Goal: Information Seeking & Learning: Check status

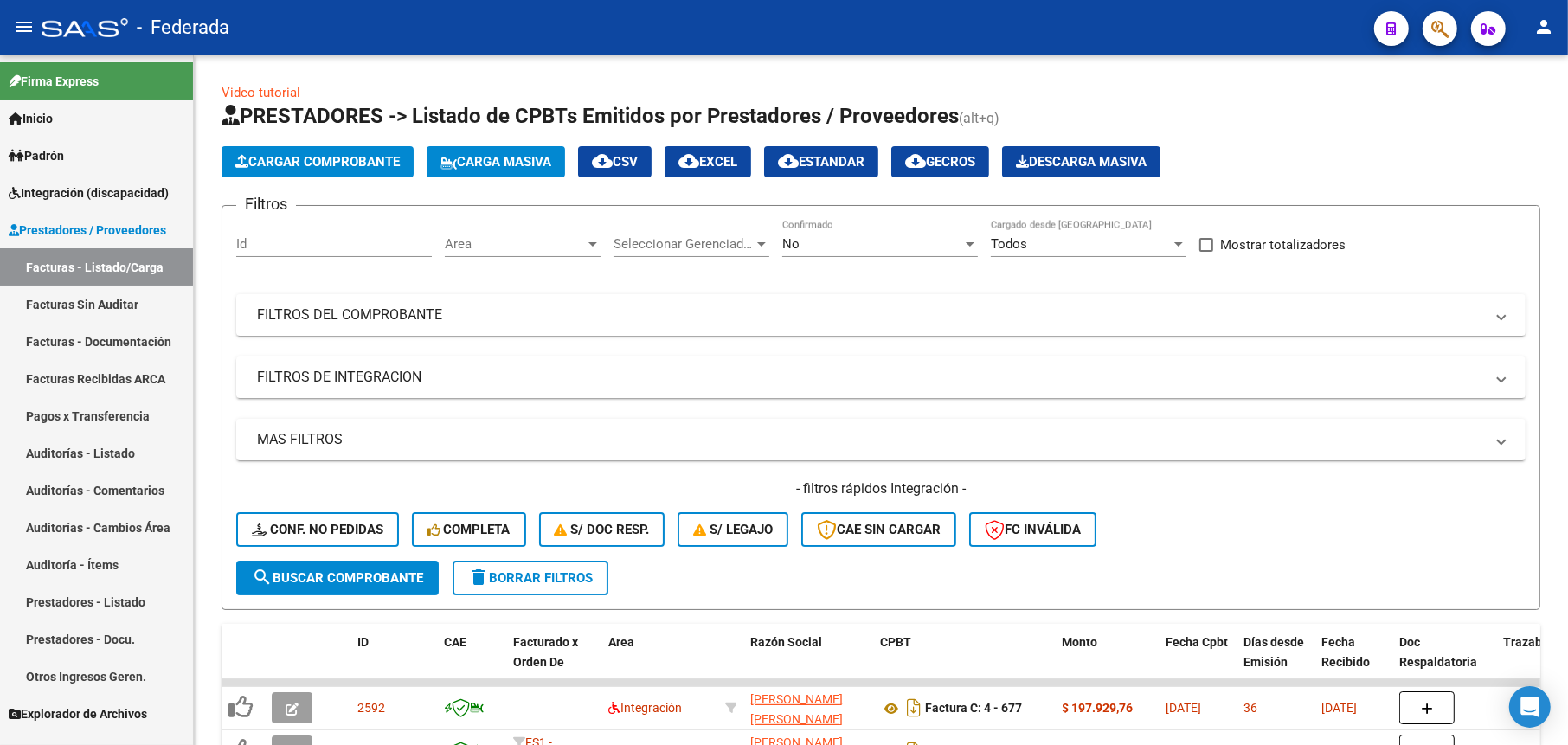
click at [120, 236] on span "Prestadores / Proveedores" at bounding box center [87, 230] width 158 height 19
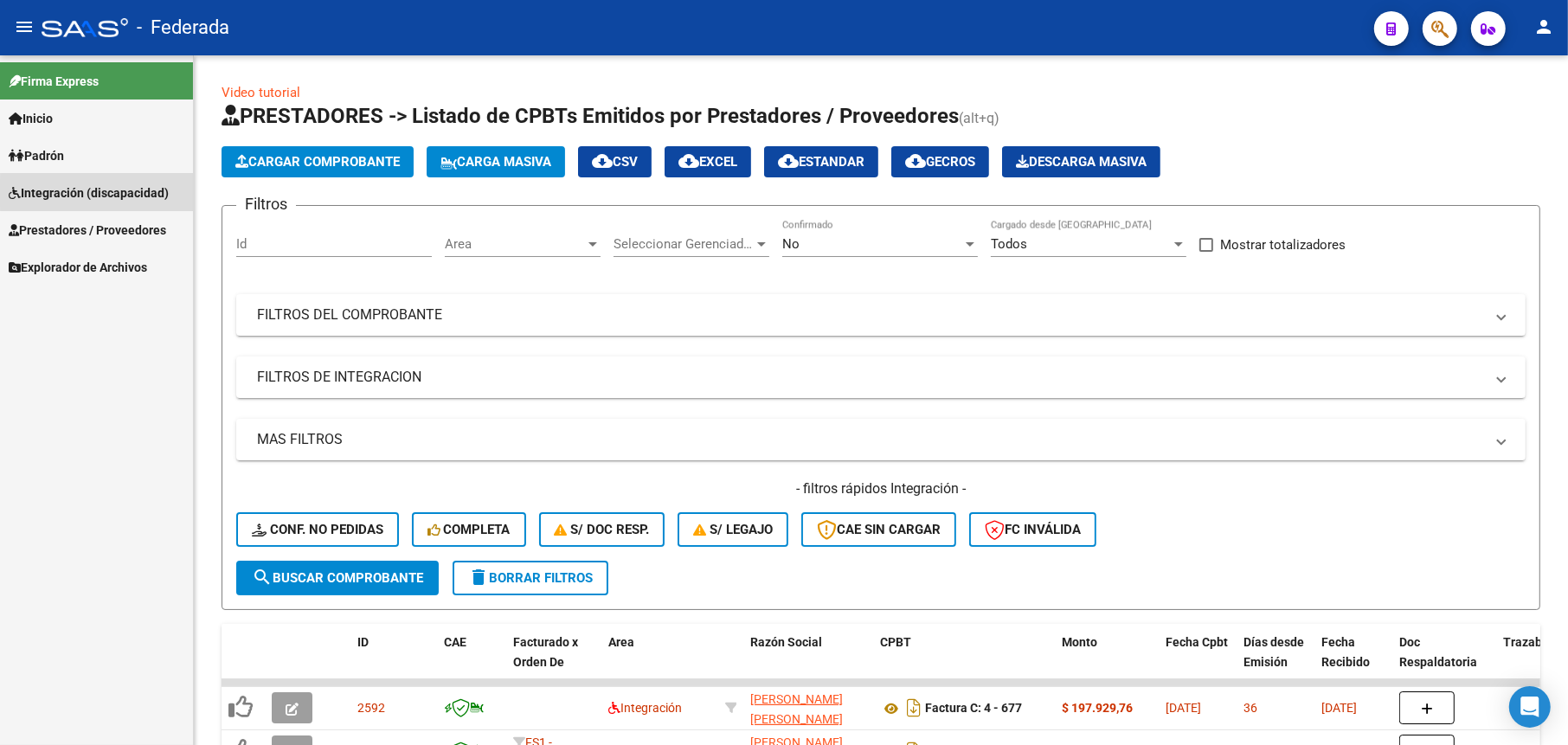
click at [116, 192] on span "Integración (discapacidad)" at bounding box center [88, 193] width 160 height 19
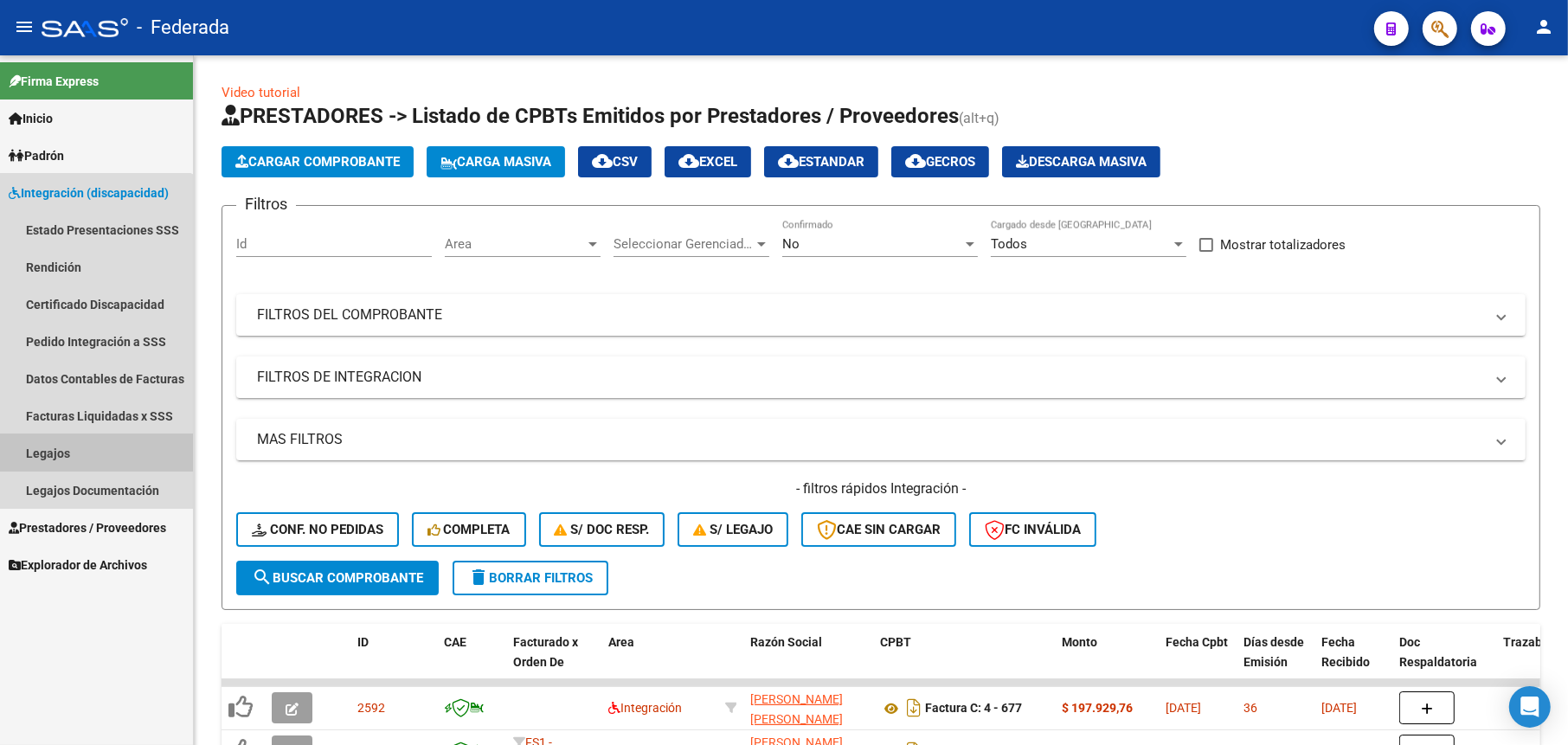
click at [59, 443] on link "Legajos" at bounding box center [96, 452] width 193 height 37
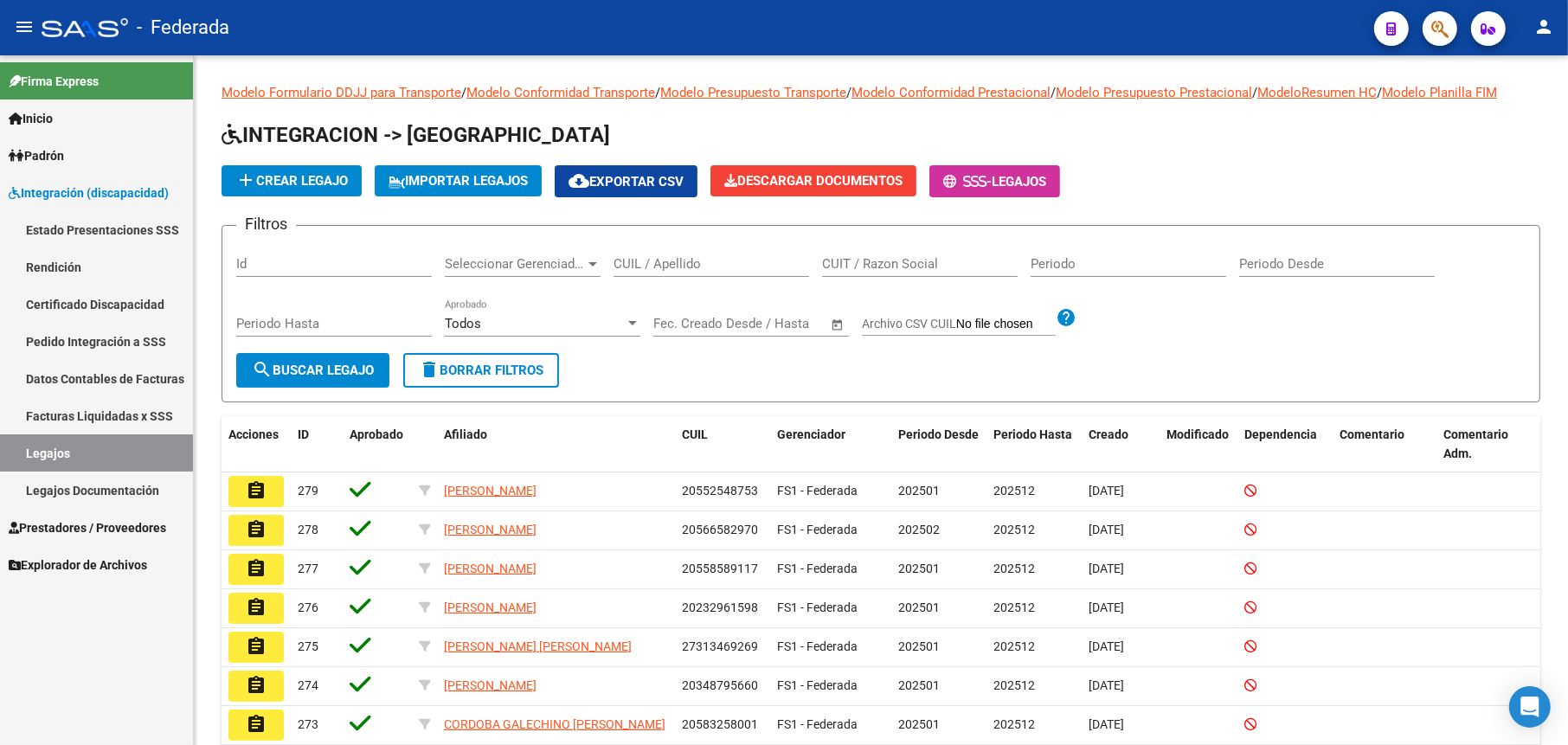
click at [75, 419] on link "Facturas Liquidadas x SSS" at bounding box center [96, 415] width 193 height 37
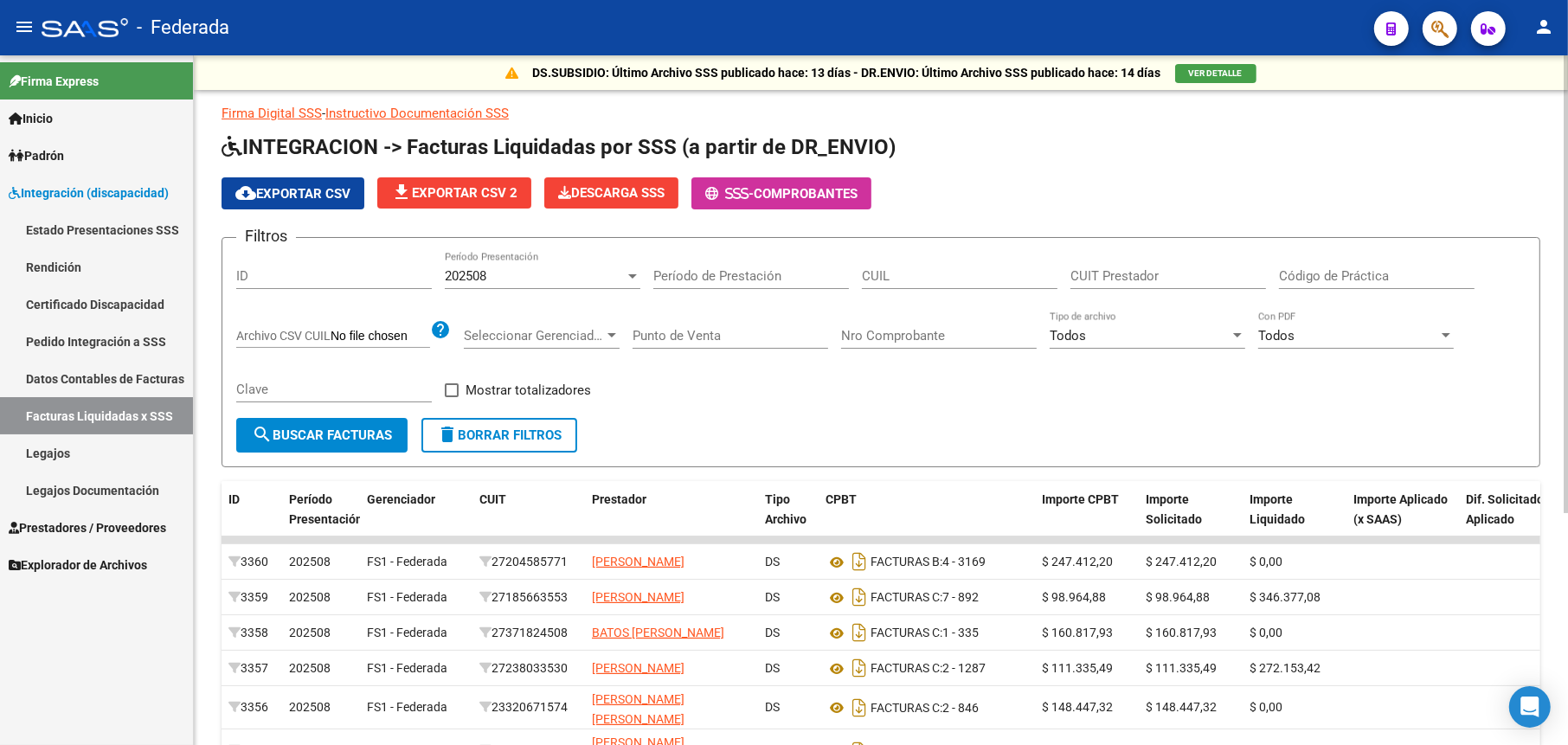
click at [499, 271] on div "202508" at bounding box center [534, 276] width 180 height 15
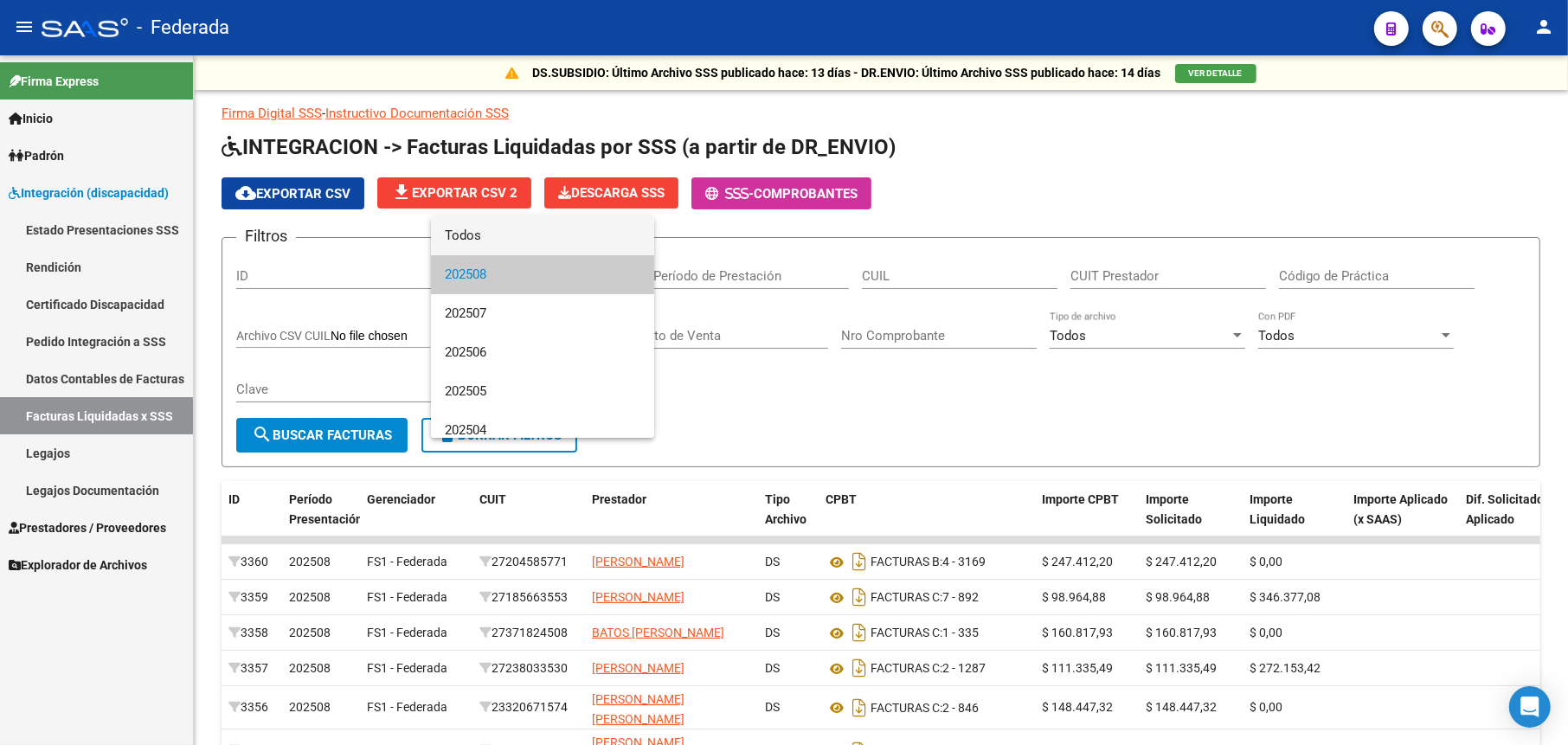
click at [509, 229] on span "Todos" at bounding box center [542, 235] width 196 height 39
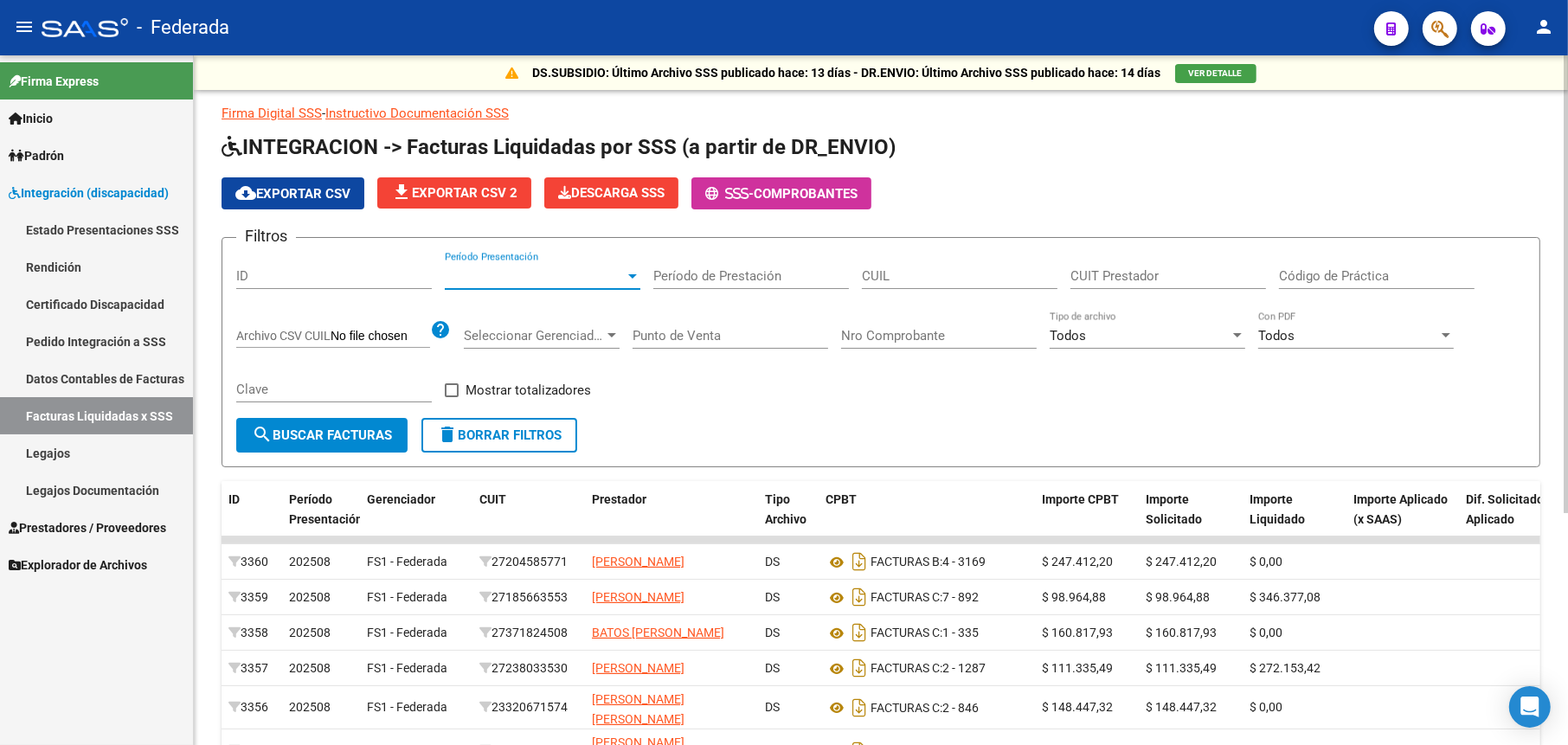
click at [946, 276] on input "CUIL" at bounding box center [959, 276] width 196 height 15
paste input "20-58326745-0"
type input "20-58326745-0"
click at [334, 431] on span "search Buscar Facturas" at bounding box center [322, 435] width 140 height 15
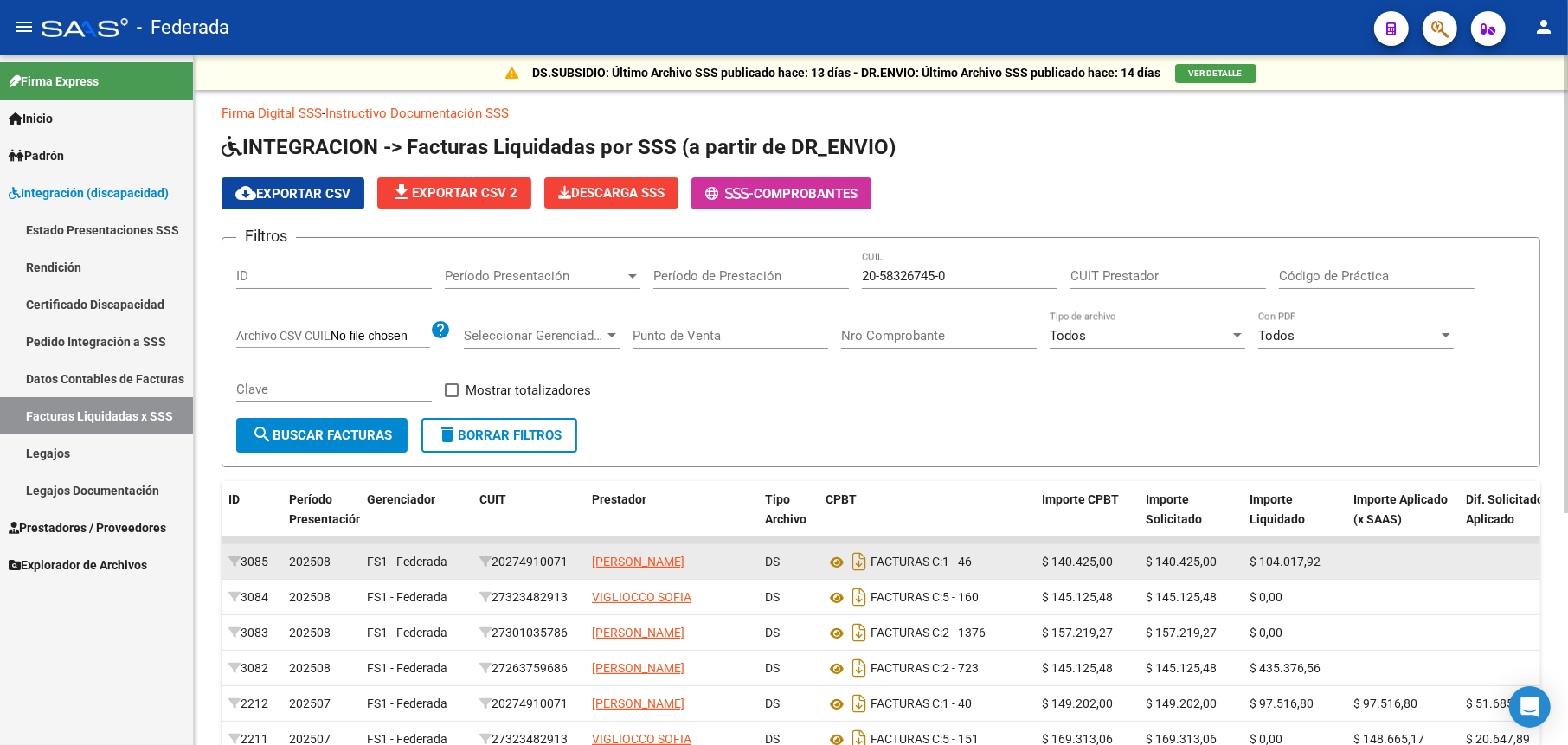
drag, startPoint x: 576, startPoint y: 564, endPoint x: 496, endPoint y: 550, distance: 81.2
click at [496, 550] on datatable-body-cell "20274910071" at bounding box center [529, 562] width 113 height 35
copy div "20274910071"
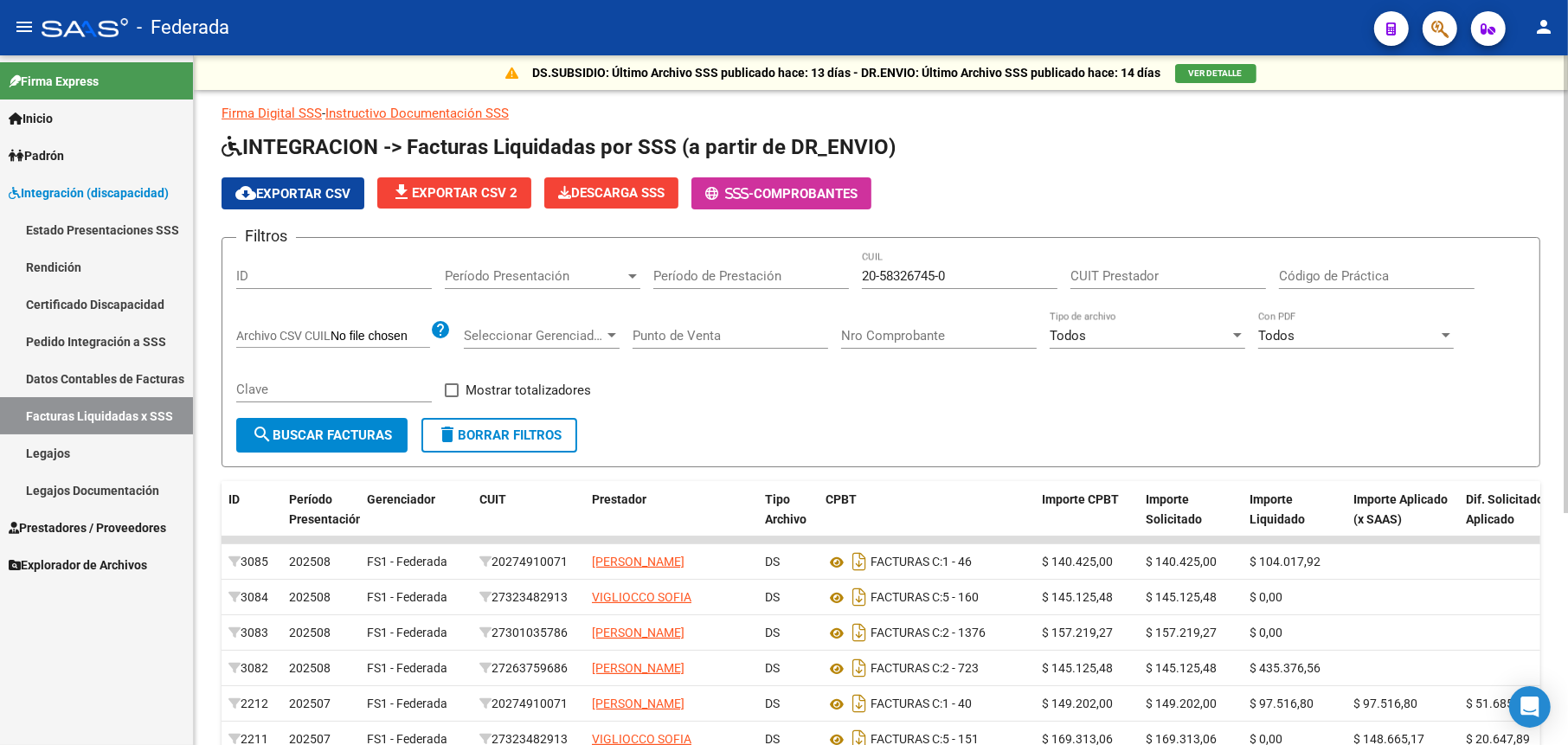
click at [1081, 269] on input "CUIT Prestador" at bounding box center [1168, 276] width 196 height 15
paste input "20-27491007-1"
type input "20-27491007-1"
click at [322, 433] on span "search Buscar Facturas" at bounding box center [322, 435] width 140 height 15
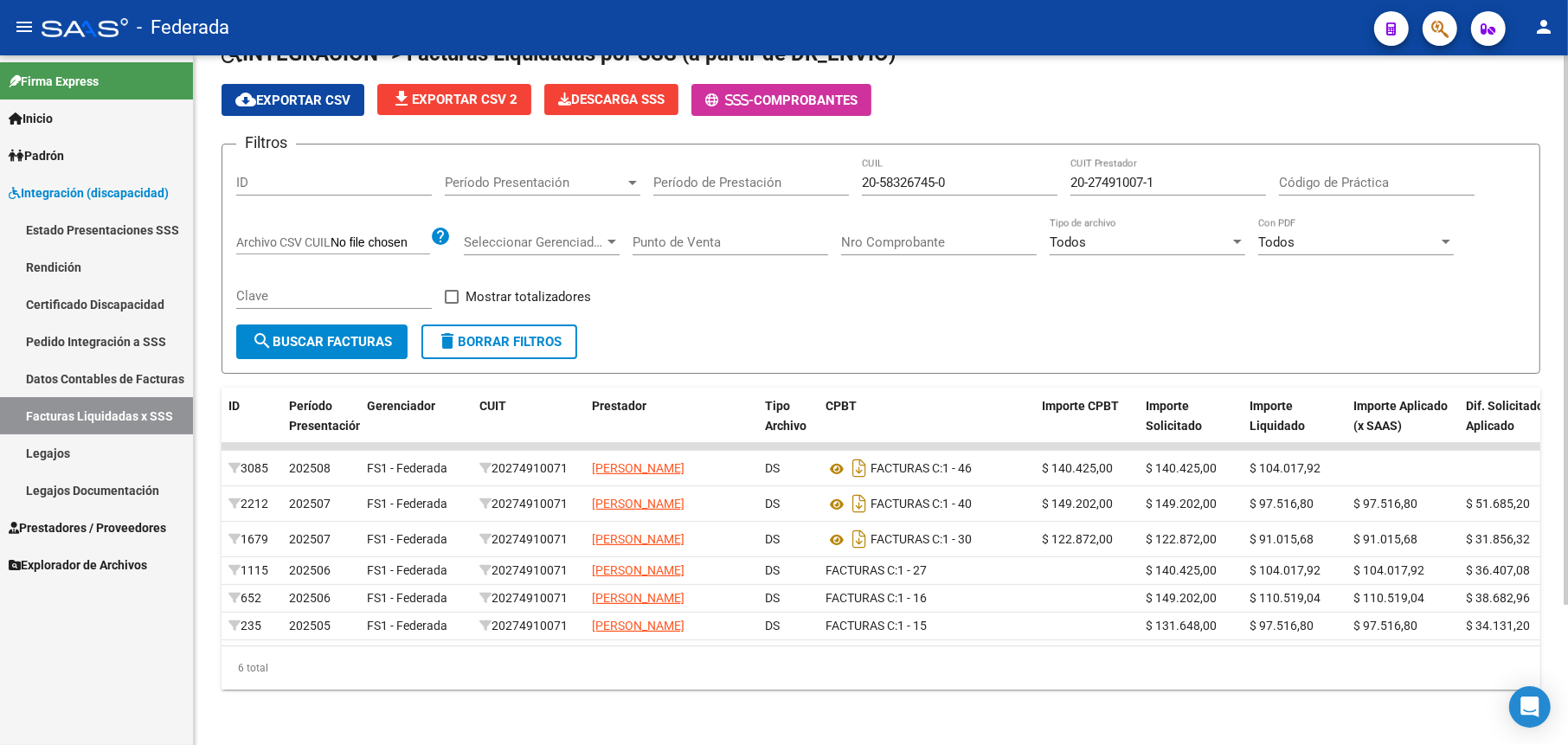
scroll to position [175, 0]
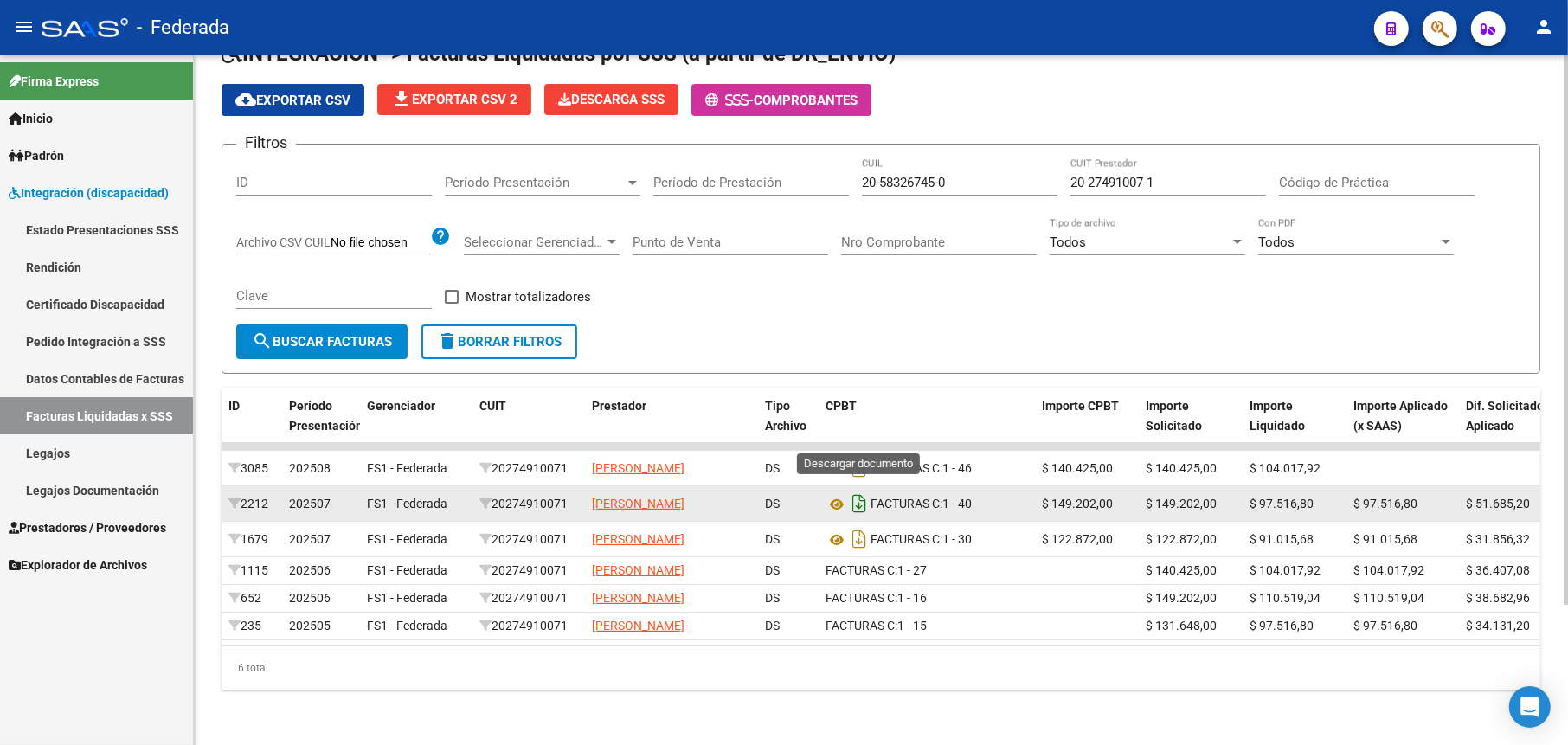
click at [857, 490] on icon "Descargar documento" at bounding box center [860, 503] width 23 height 27
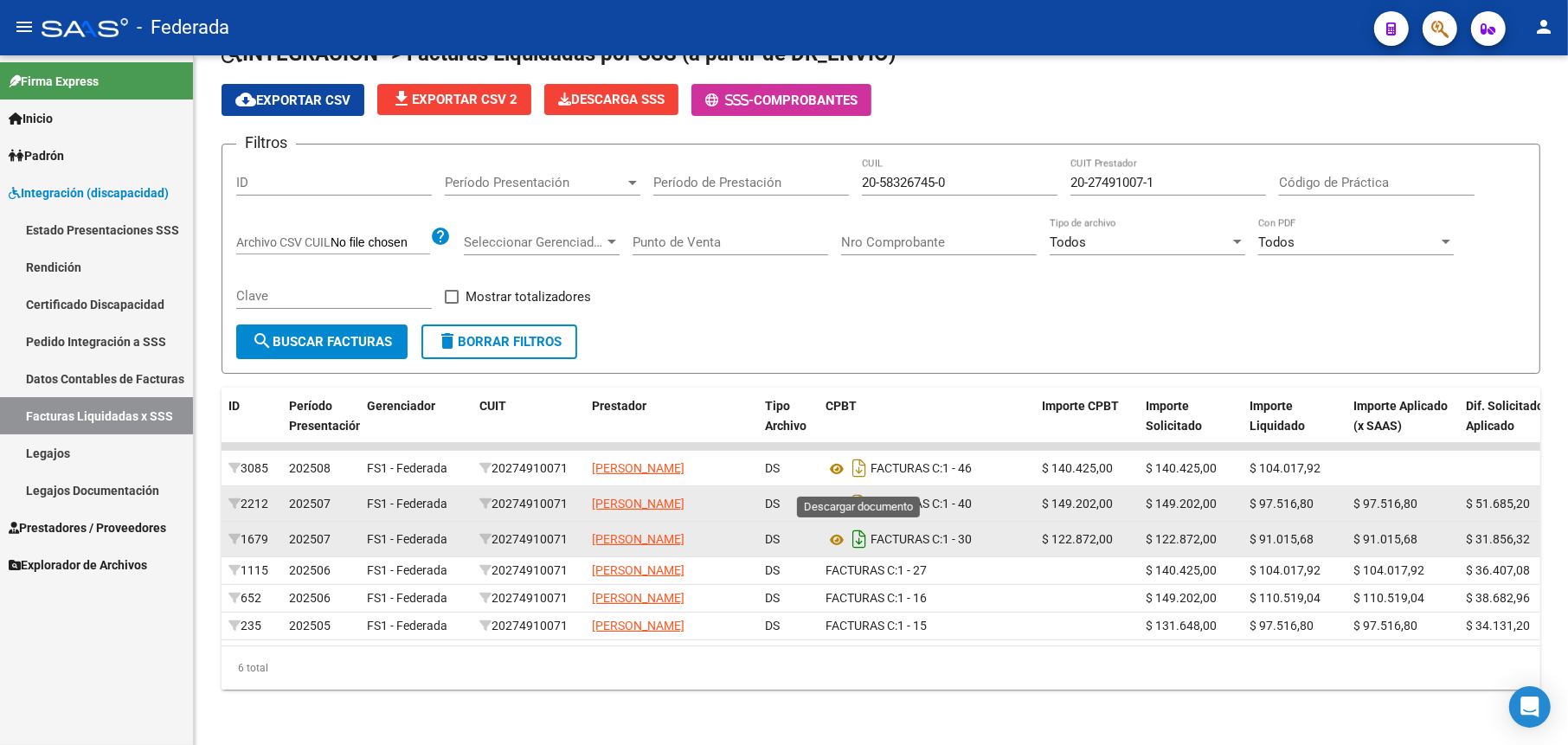
click at [850, 525] on icon "Descargar documento" at bounding box center [860, 538] width 23 height 27
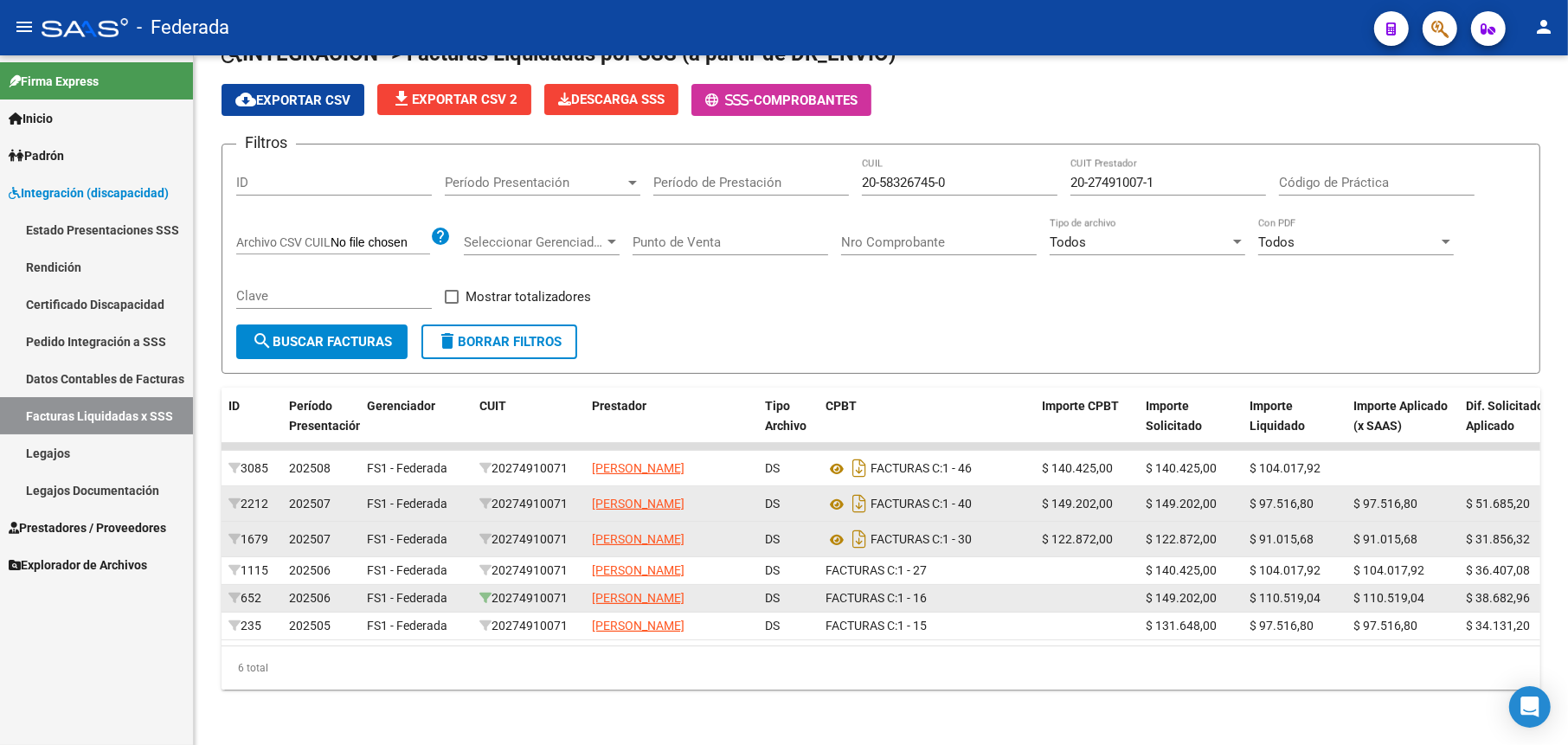
drag, startPoint x: 576, startPoint y: 561, endPoint x: 486, endPoint y: 558, distance: 90.0
click at [490, 588] on div "20274910071" at bounding box center [529, 598] width 98 height 20
copy div "20274910071"
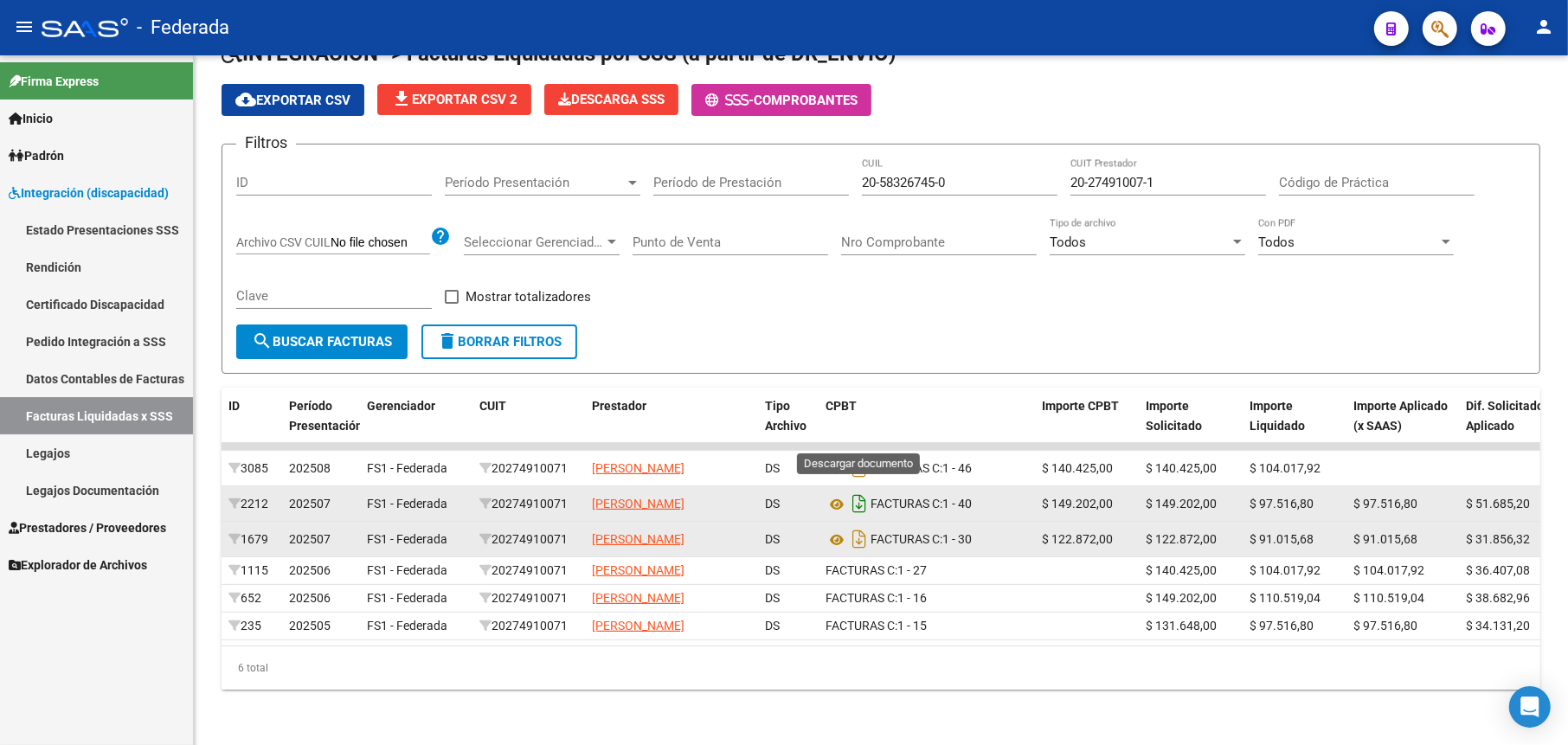
click at [858, 490] on icon "Descargar documento" at bounding box center [860, 503] width 23 height 27
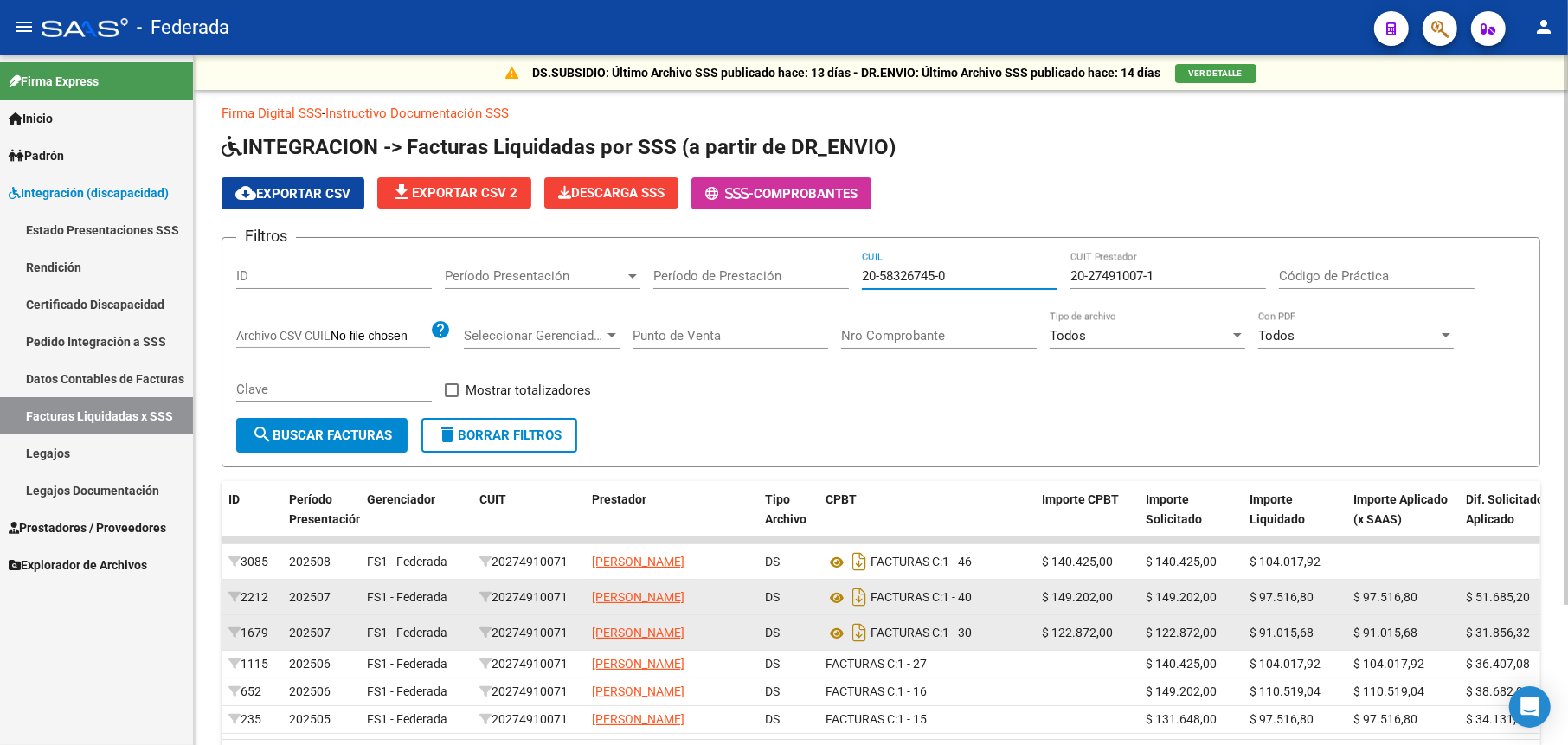
drag, startPoint x: 986, startPoint y: 277, endPoint x: 715, endPoint y: 297, distance: 271.7
click at [715, 297] on div "Filtros ID Período Presentación Período Presentación Período de Prestación 20-5…" at bounding box center [880, 335] width 1289 height 166
paste input "7-37261251-2"
drag, startPoint x: 1165, startPoint y: 269, endPoint x: 1024, endPoint y: 267, distance: 141.0
click at [1024, 267] on div "Filtros ID Período Presentación Período Presentación Período de Prestación CUIL…" at bounding box center [880, 335] width 1289 height 166
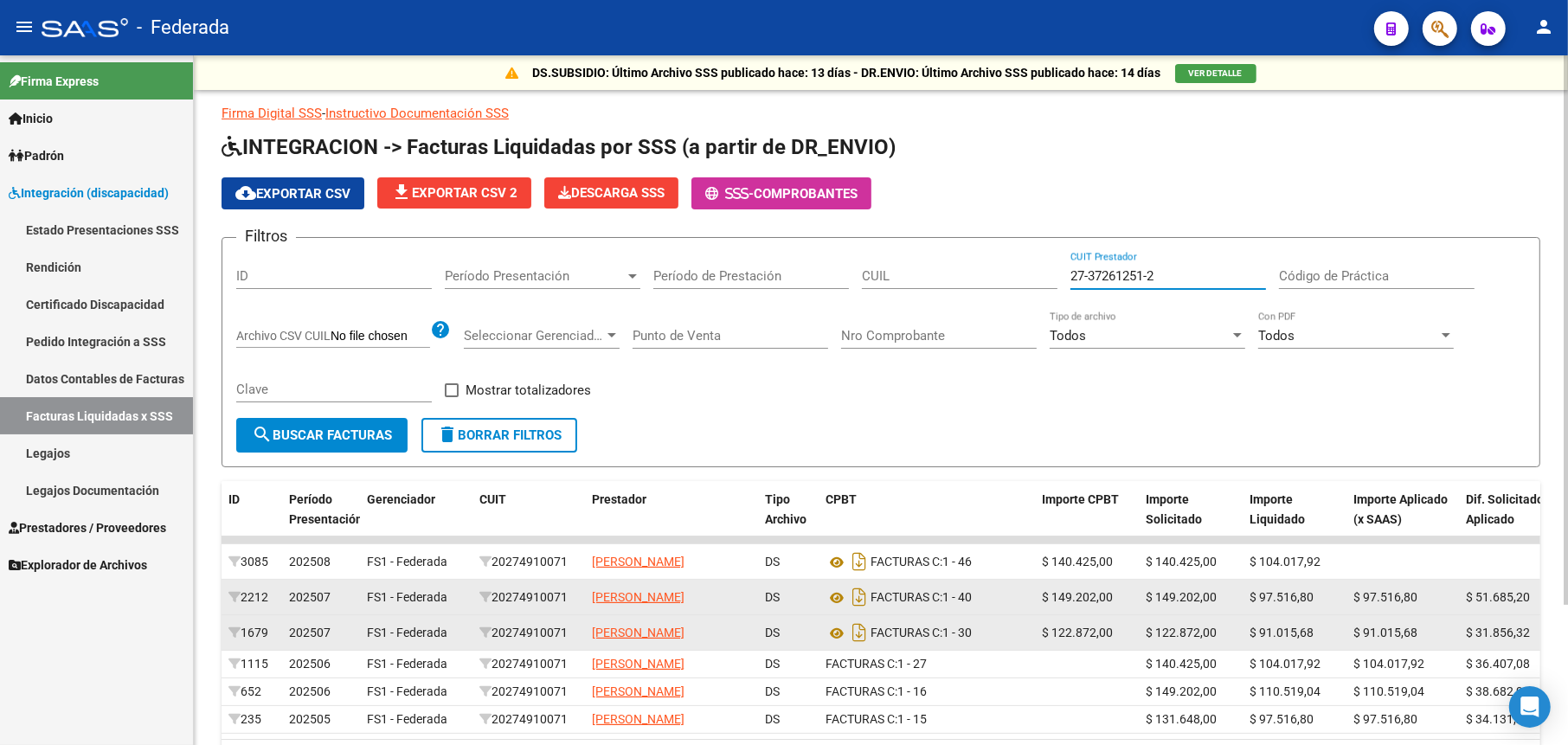
type input "27-37261251-2"
click at [305, 433] on span "search Buscar Facturas" at bounding box center [322, 435] width 140 height 15
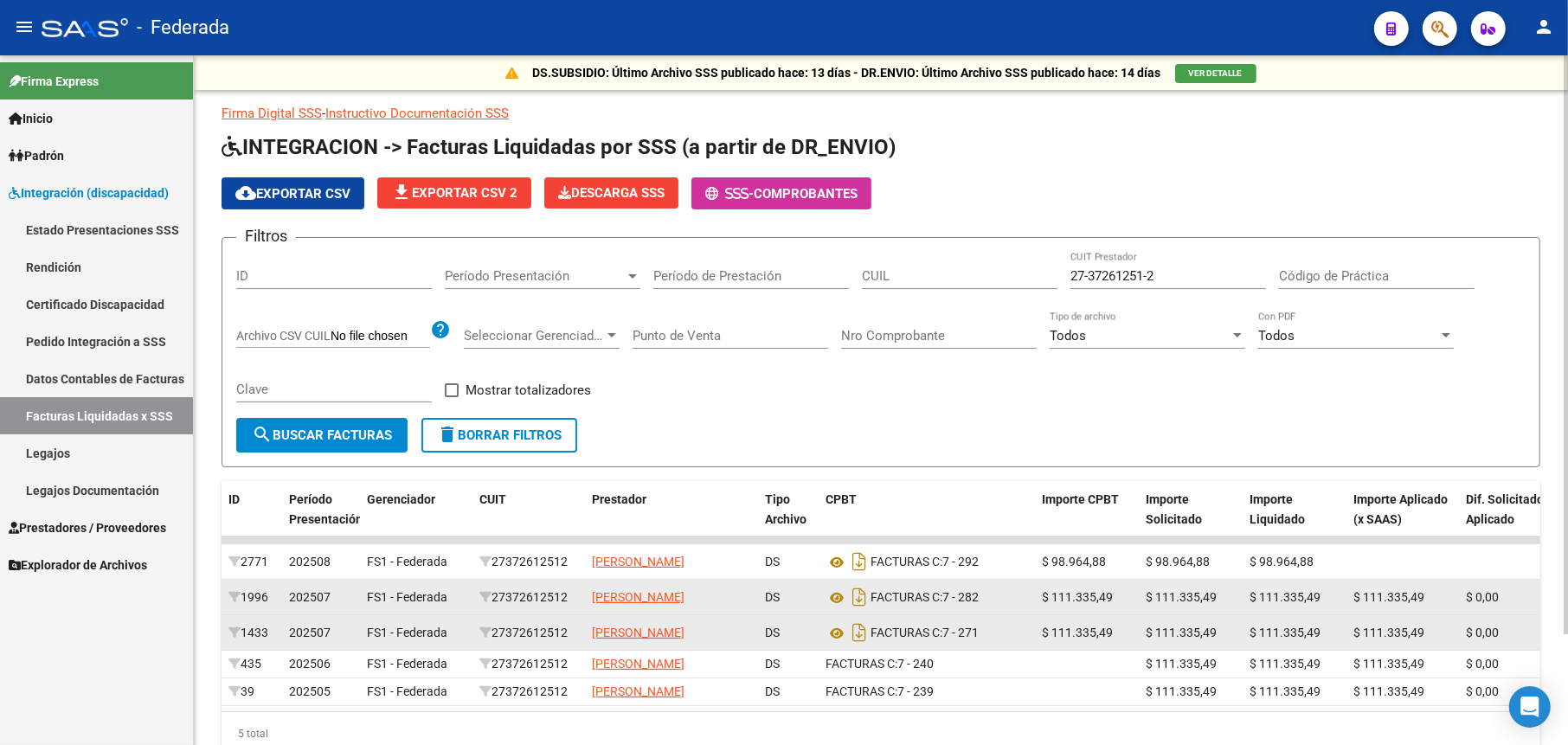
scroll to position [87, 0]
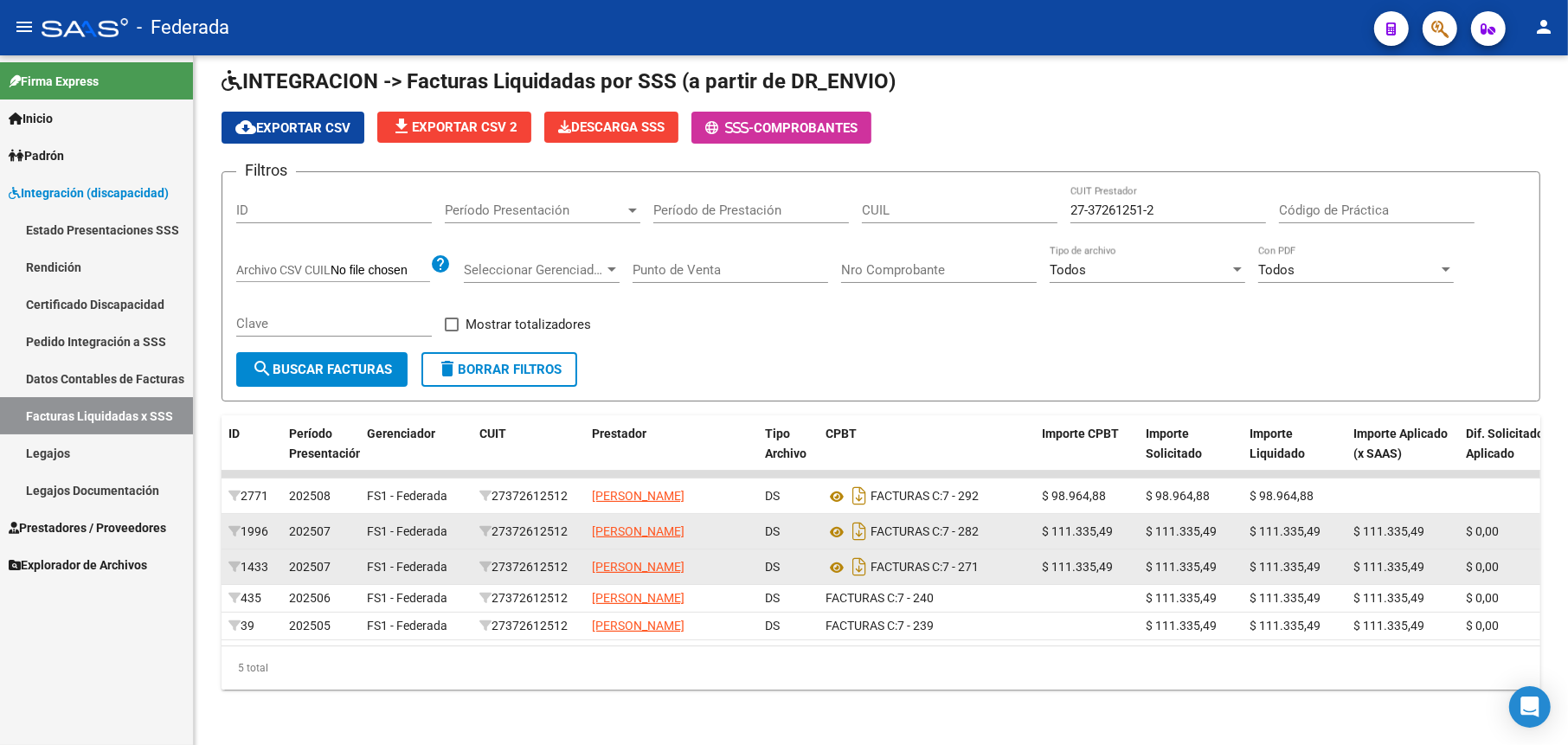
click at [83, 454] on link "Legajos" at bounding box center [96, 452] width 193 height 37
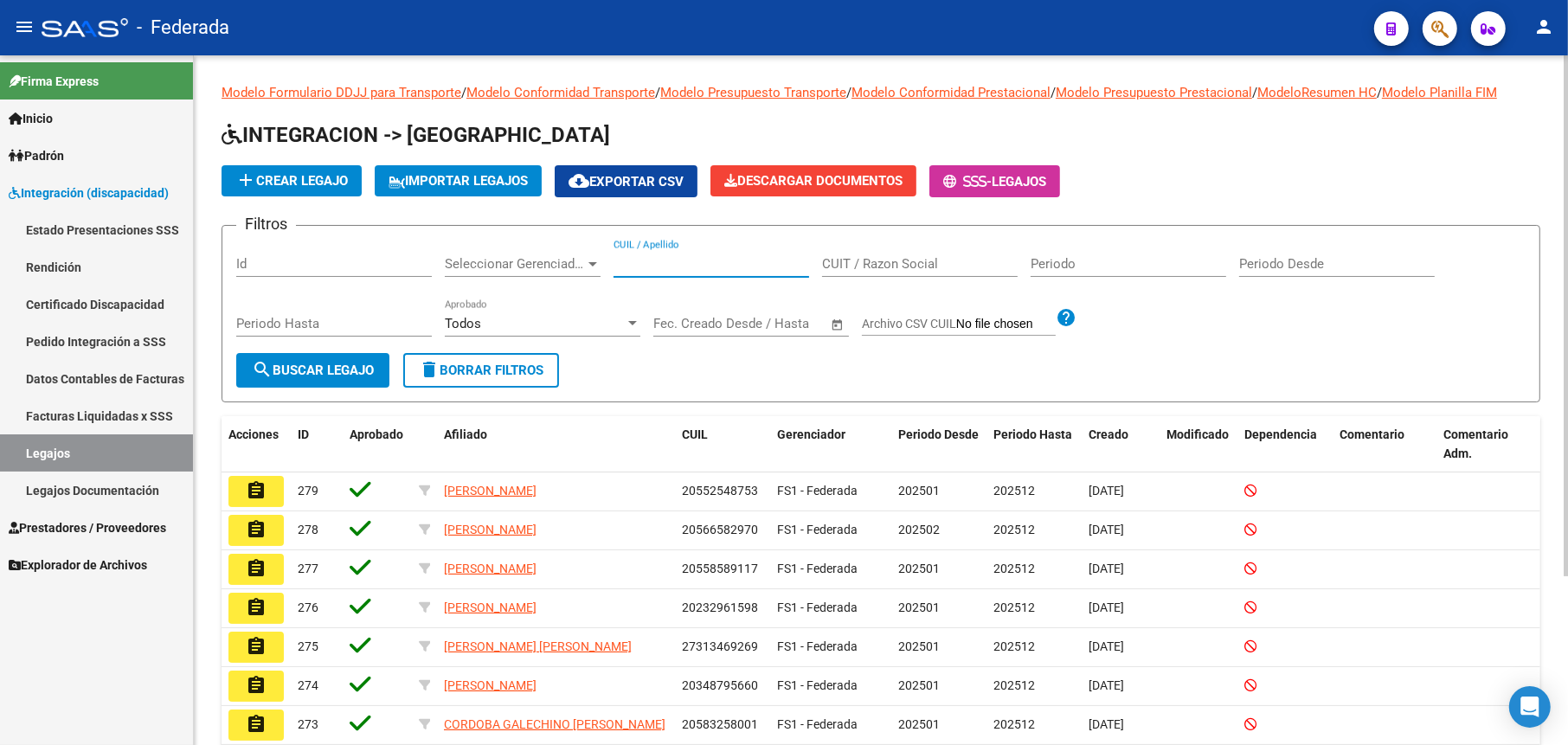
click at [680, 266] on input "CUIL / Apellido" at bounding box center [711, 264] width 196 height 15
paste input "[PERSON_NAME]"
type input "[PERSON_NAME]"
click at [346, 372] on span "search Buscar Legajo" at bounding box center [312, 370] width 122 height 15
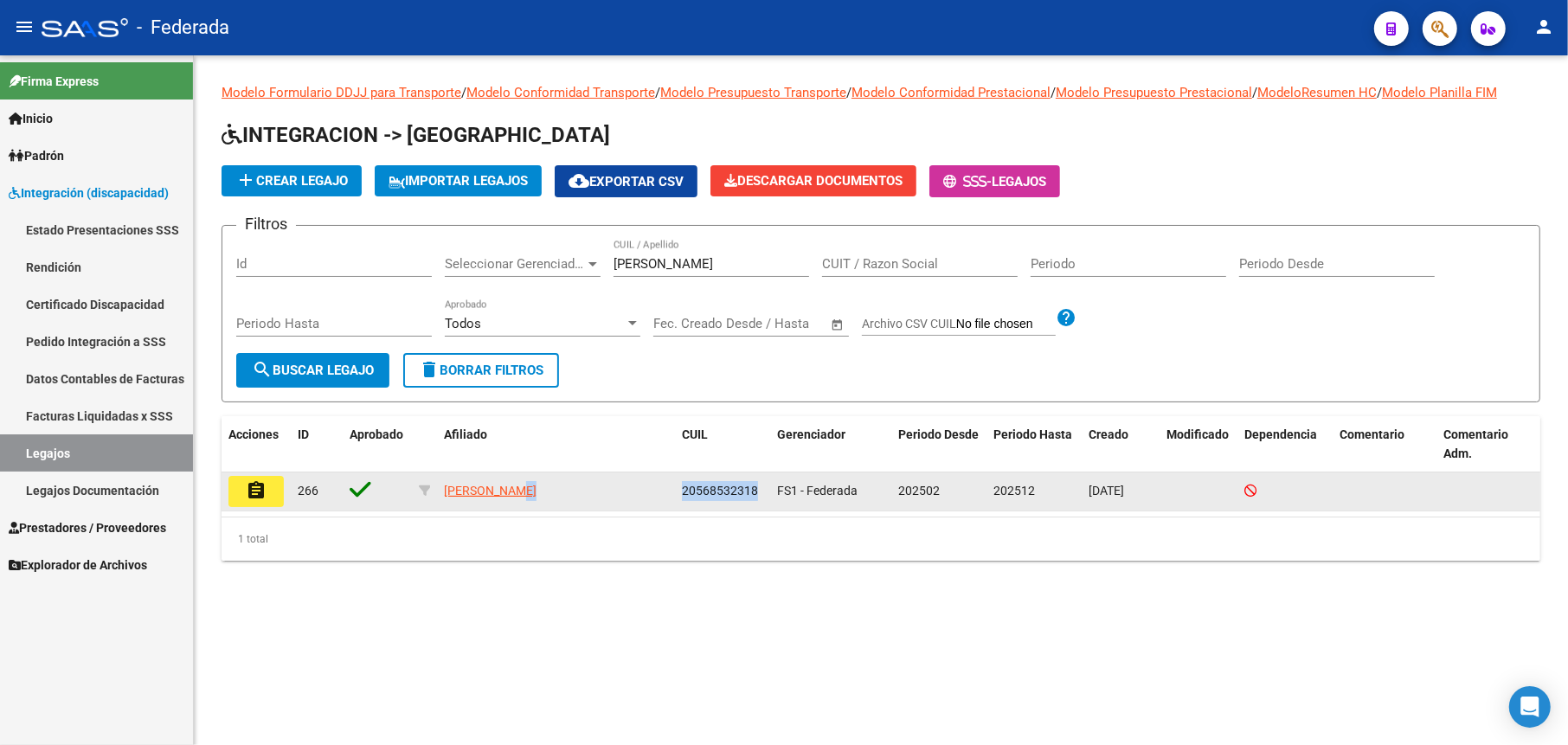
drag, startPoint x: 759, startPoint y: 488, endPoint x: 670, endPoint y: 483, distance: 89.1
click at [670, 483] on div "assignment 266 [PERSON_NAME] 20568532318 FS1 - Federada 202502 202512 [DATE]" at bounding box center [880, 492] width 1319 height 39
copy div "20568532318"
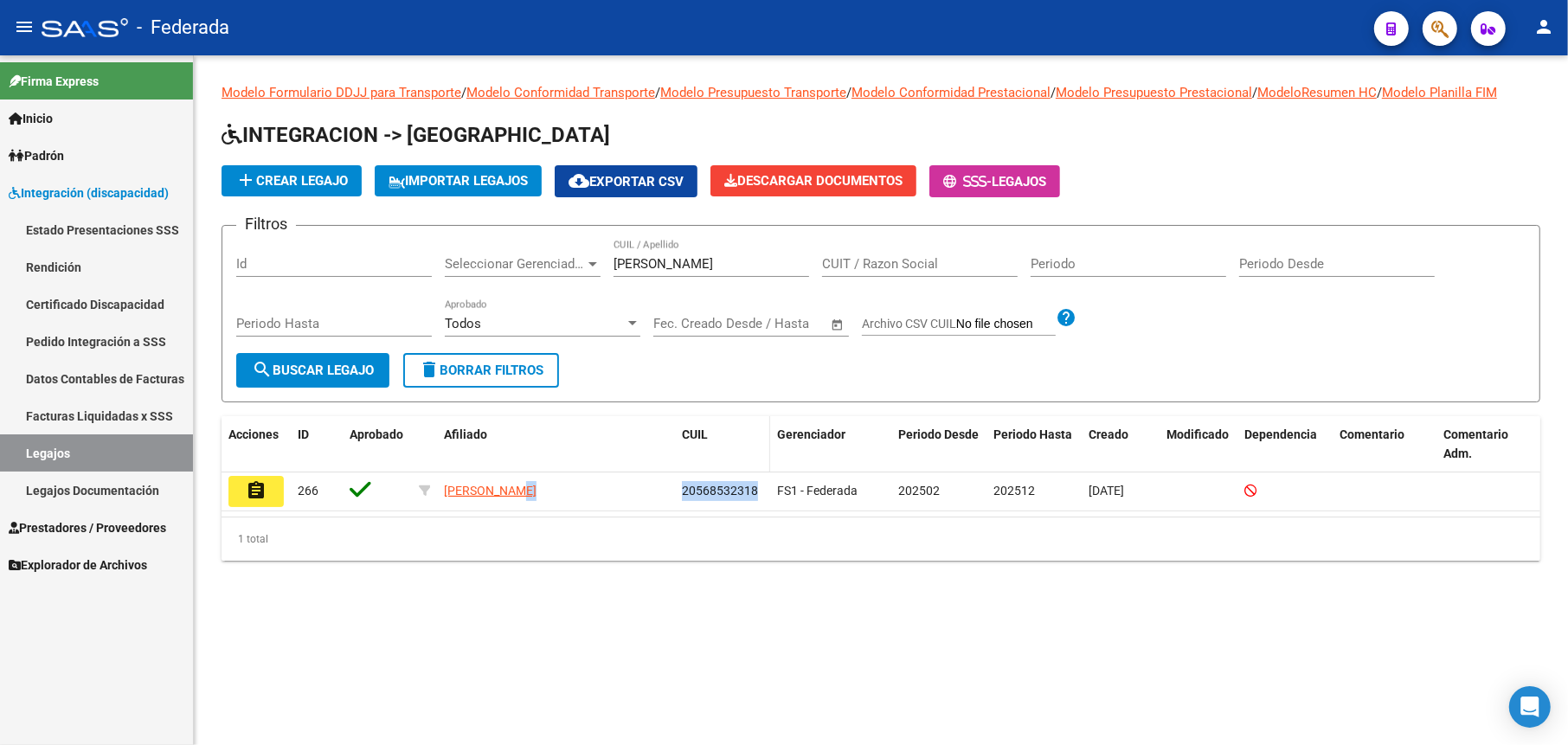
copy div "20568532318"
click at [97, 407] on link "Facturas Liquidadas x SSS" at bounding box center [96, 415] width 193 height 37
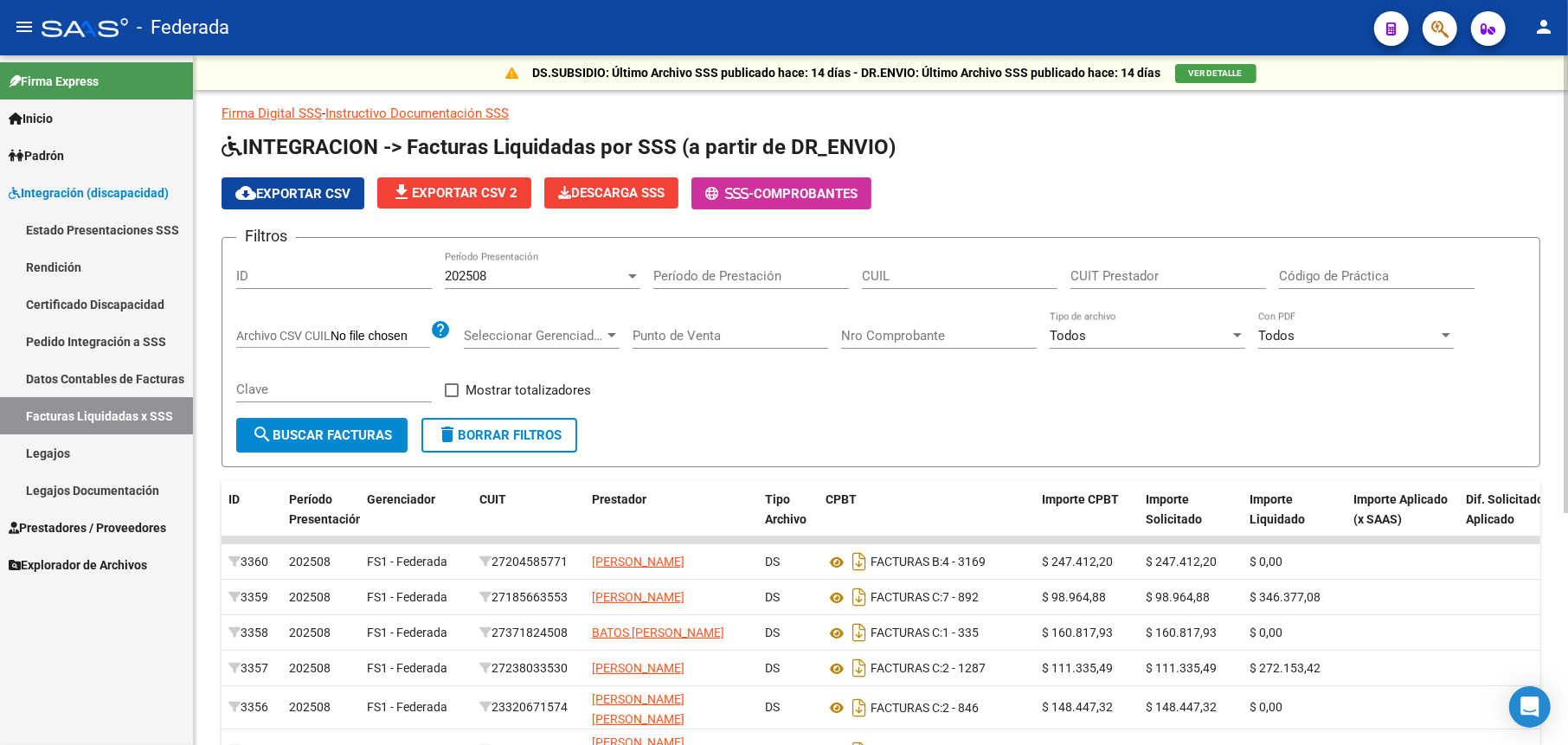
click at [600, 273] on div "202508" at bounding box center [534, 276] width 180 height 15
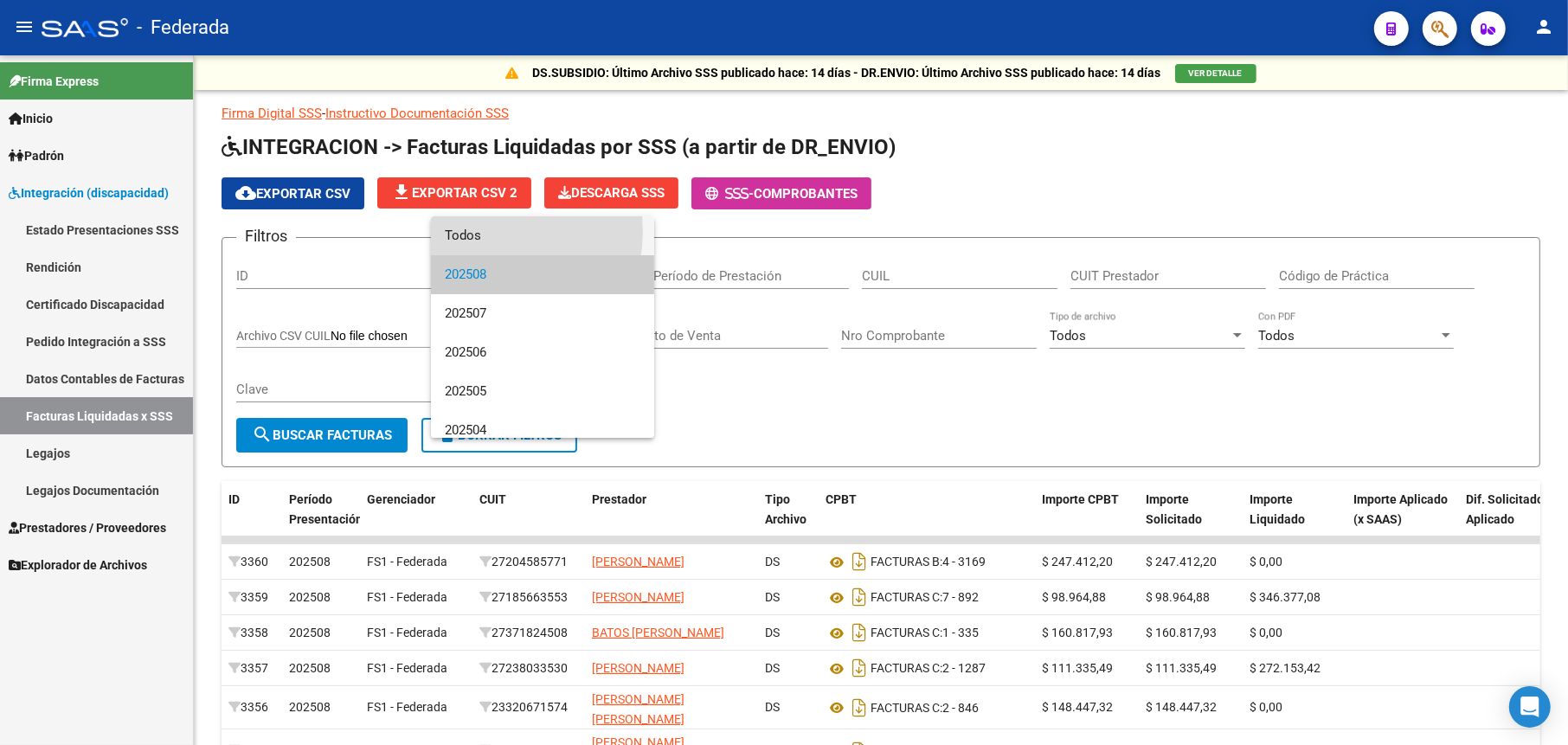
click at [491, 232] on span "Todos" at bounding box center [542, 235] width 196 height 39
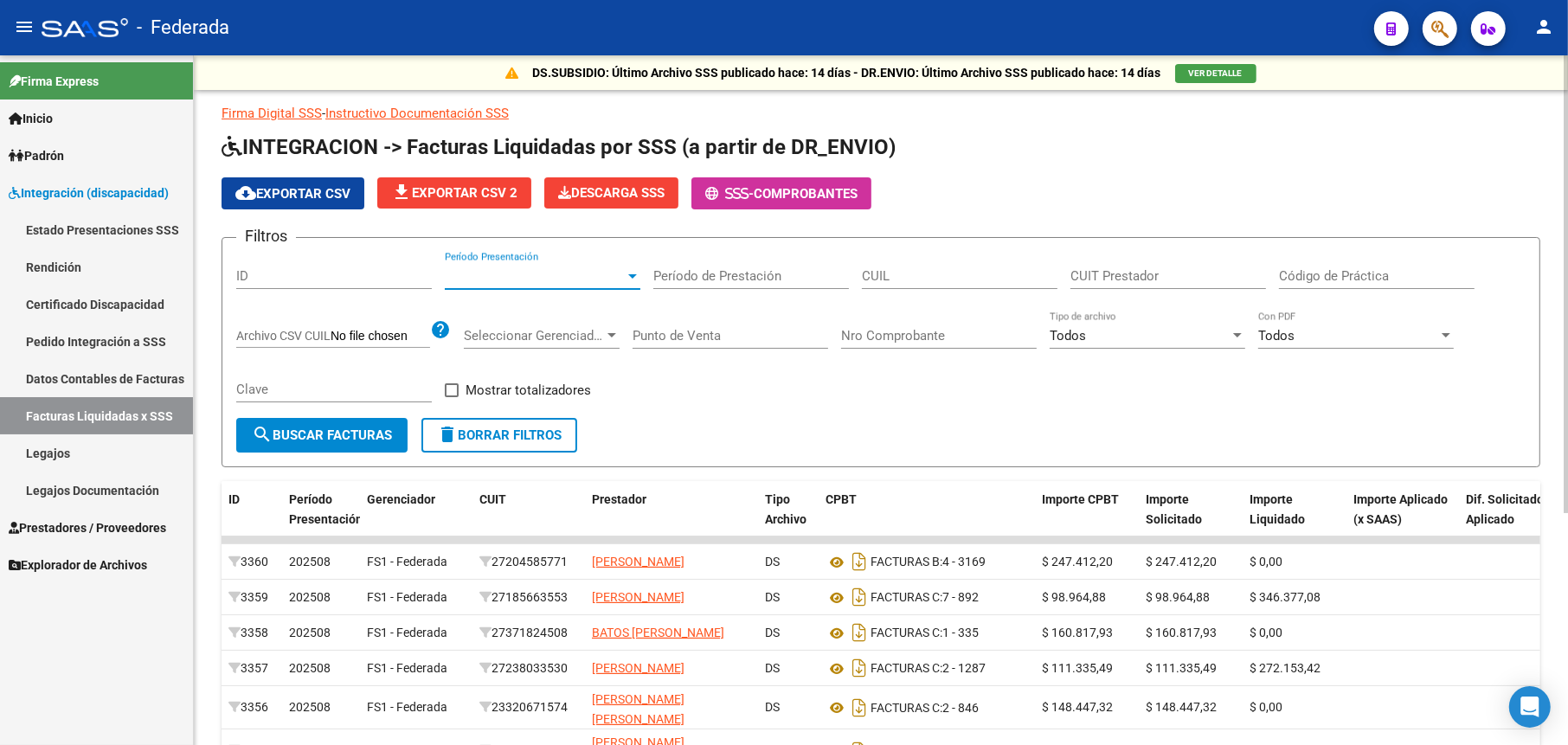
click at [1096, 269] on input "CUIT Prestador" at bounding box center [1168, 276] width 196 height 15
paste input "20-56853231-8"
type input "20-56853231-8"
click at [331, 432] on span "search Buscar Facturas" at bounding box center [322, 435] width 140 height 15
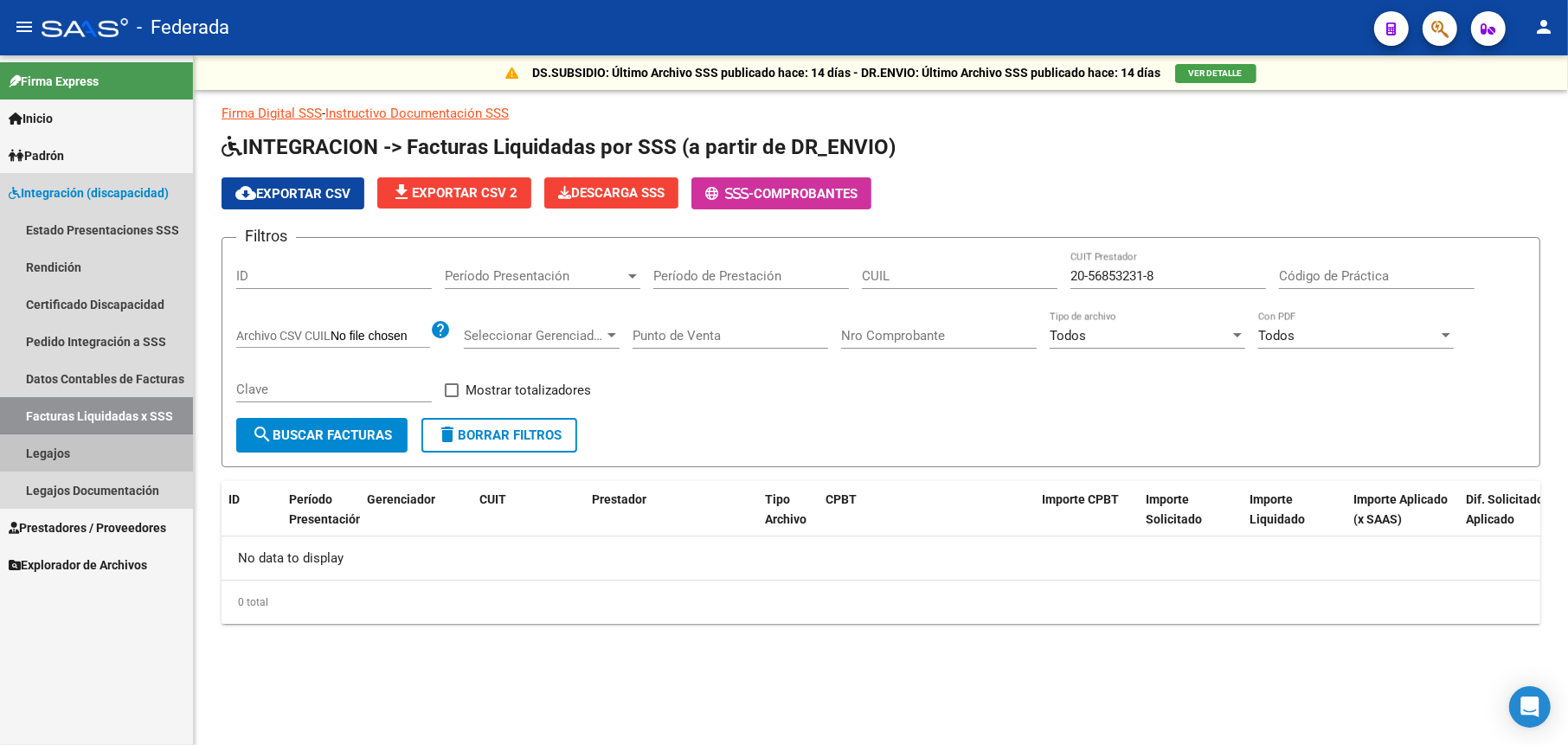
click at [34, 448] on link "Legajos" at bounding box center [96, 452] width 193 height 37
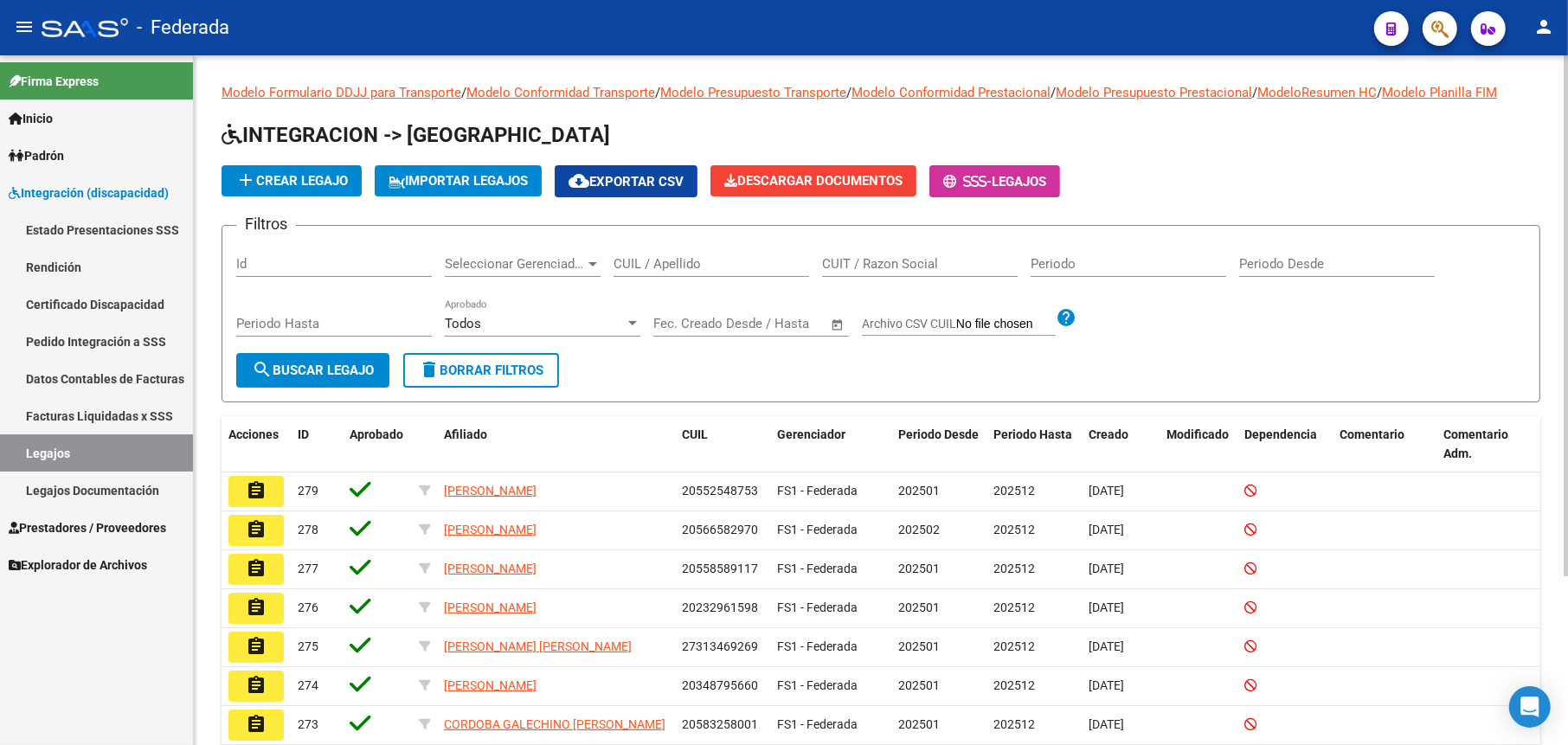
click at [905, 261] on input "CUIT / Razon Social" at bounding box center [919, 264] width 196 height 15
paste input "[PERSON_NAME]"
type input "[PERSON_NAME]"
click at [305, 387] on form "Filtros Id Seleccionar Gerenciador Seleccionar Gerenciador CUIL / Apellido [PER…" at bounding box center [880, 314] width 1319 height 178
click at [310, 372] on span "search Buscar Legajo" at bounding box center [312, 370] width 122 height 15
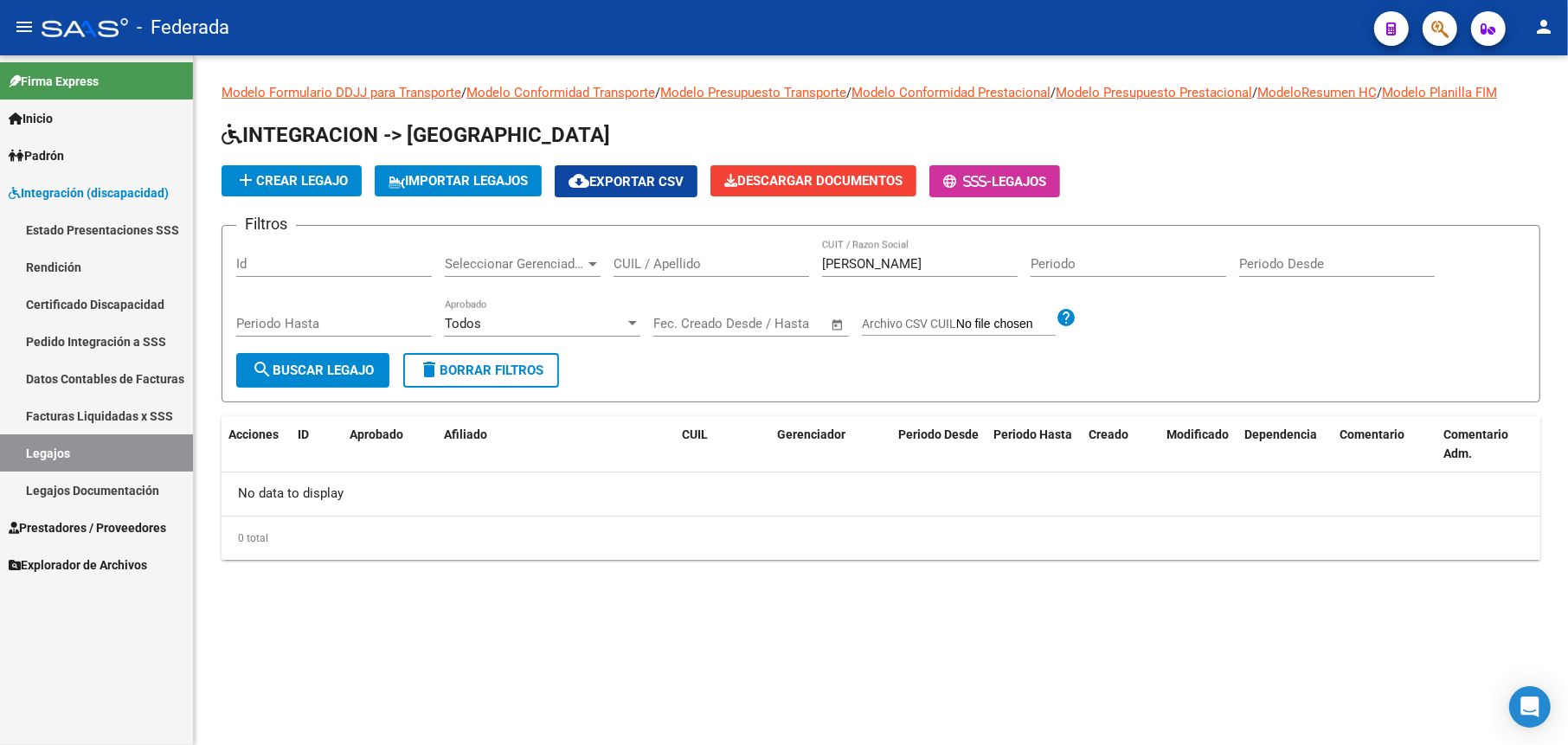
click at [59, 455] on link "Legajos" at bounding box center [96, 452] width 193 height 37
click at [718, 269] on input "CUIL / Apellido" at bounding box center [711, 264] width 196 height 15
paste input "[PERSON_NAME]"
type input "[PERSON_NAME]"
drag, startPoint x: 891, startPoint y: 266, endPoint x: 680, endPoint y: 307, distance: 214.9
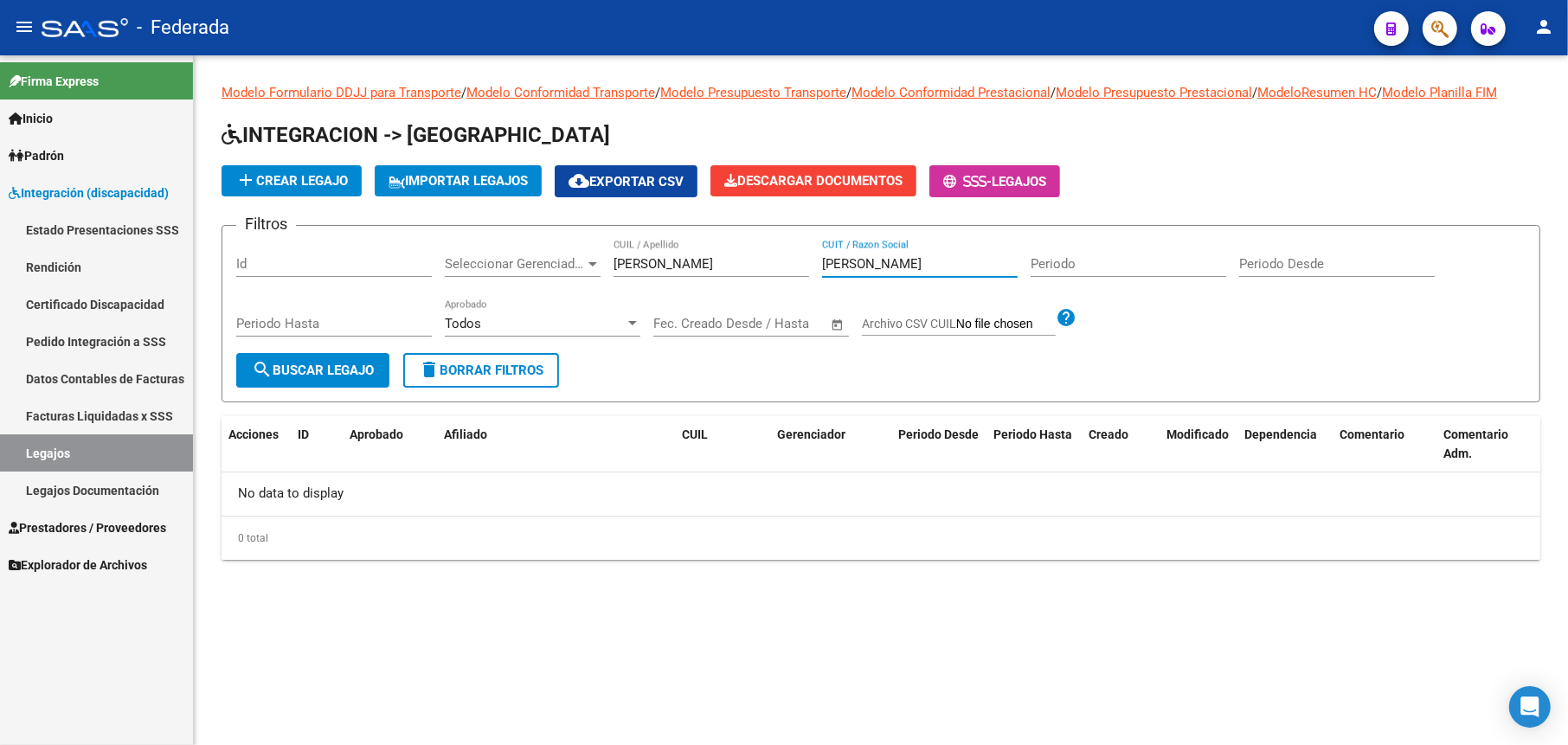
click at [680, 307] on div "Filtros Id Seleccionar Gerenciador Seleccionar Gerenciador [PERSON_NAME] / Apel…" at bounding box center [880, 296] width 1289 height 113
click at [315, 368] on span "search Buscar Legajo" at bounding box center [312, 370] width 122 height 15
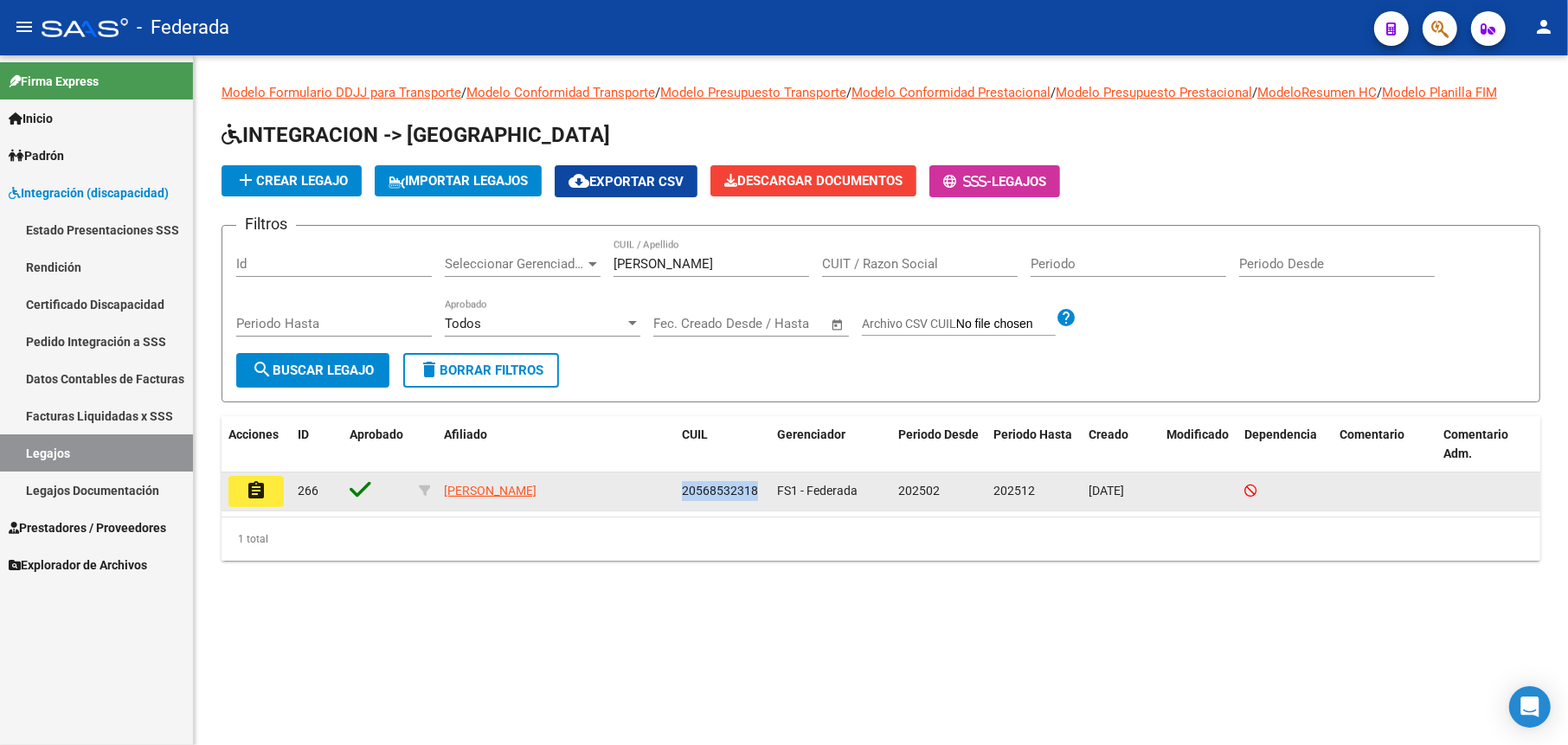
drag, startPoint x: 760, startPoint y: 493, endPoint x: 677, endPoint y: 488, distance: 83.2
click at [677, 488] on datatable-body-cell "20568532318" at bounding box center [723, 492] width 96 height 38
copy span "20568532318"
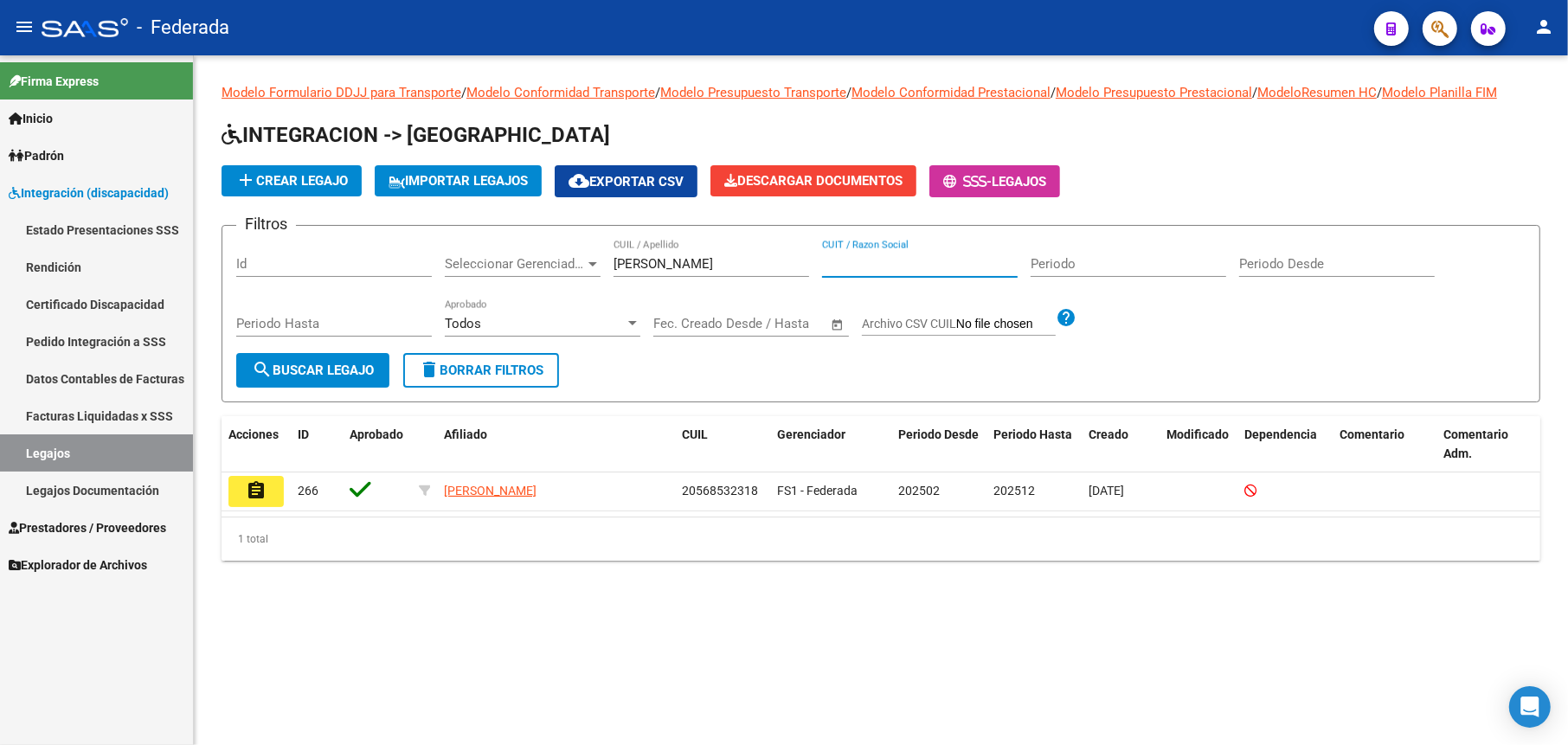
click at [836, 256] on input "CUIT / Razon Social" at bounding box center [919, 264] width 196 height 15
paste input "20568532318"
type input "20568532318"
drag, startPoint x: 706, startPoint y: 265, endPoint x: 524, endPoint y: 301, distance: 185.5
click at [524, 301] on div "Filtros Id Seleccionar Gerenciador Seleccionar Gerenciador [PERSON_NAME] / Apel…" at bounding box center [880, 296] width 1289 height 113
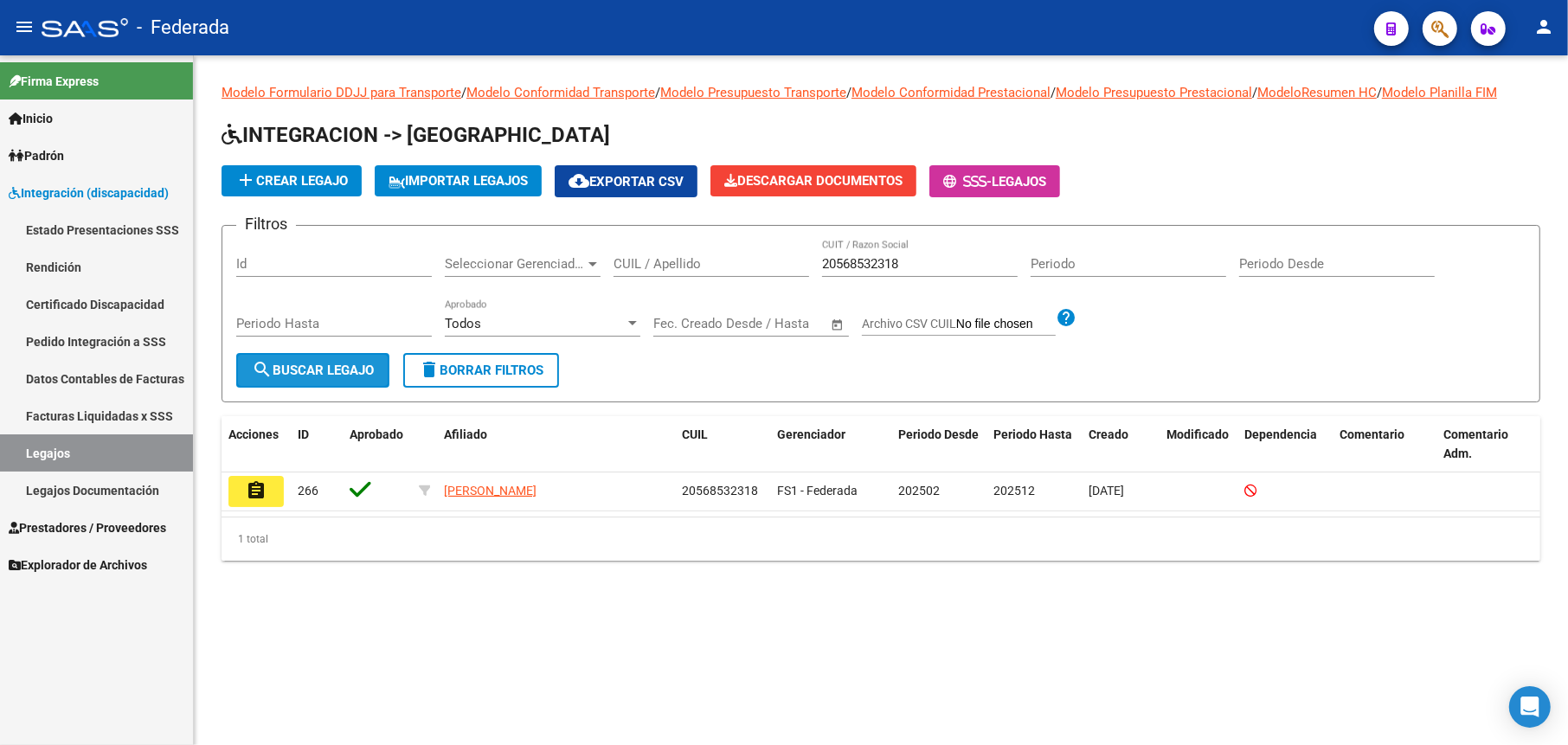
click at [284, 371] on span "search Buscar Legajo" at bounding box center [312, 370] width 122 height 15
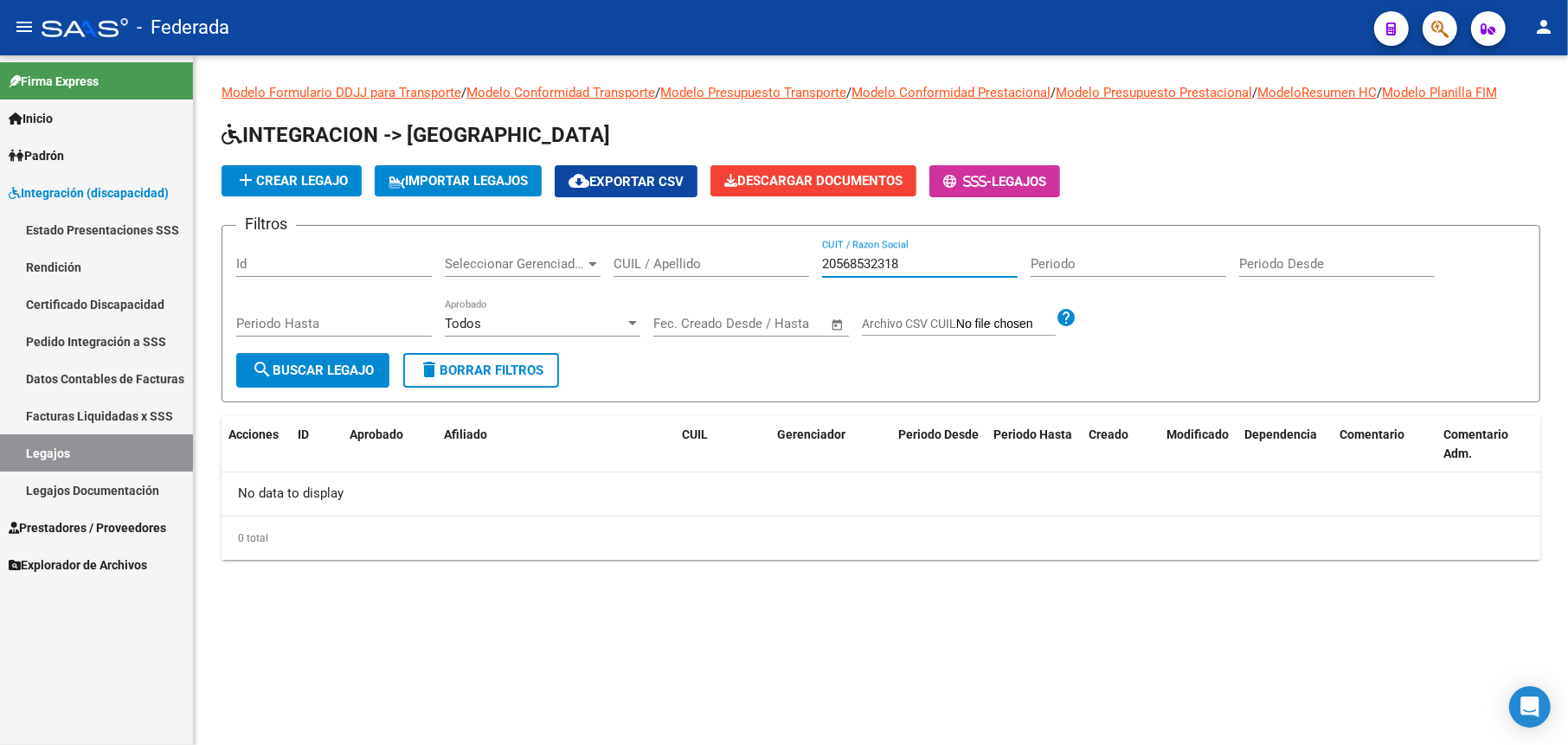
drag, startPoint x: 907, startPoint y: 262, endPoint x: 809, endPoint y: 273, distance: 98.6
click at [809, 273] on div "Filtros Id Seleccionar Gerenciador Seleccionar Gerenciador CUIL / Apellido 2056…" at bounding box center [880, 296] width 1289 height 113
click at [742, 271] on div "CUIL / Apellido" at bounding box center [711, 257] width 196 height 37
paste input "20568532318"
type input "20568532318"
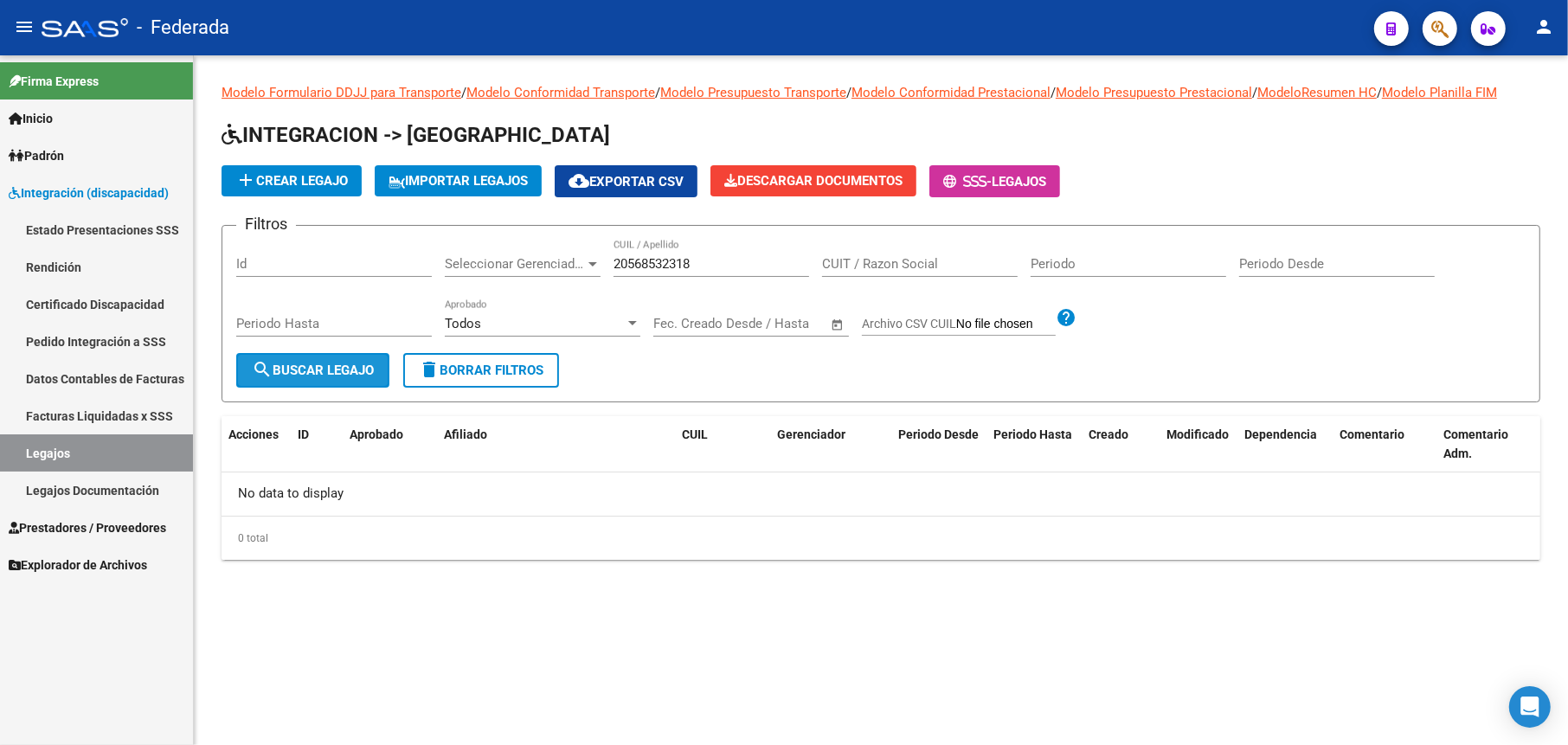
click at [367, 374] on button "search Buscar Legajo" at bounding box center [313, 370] width 153 height 35
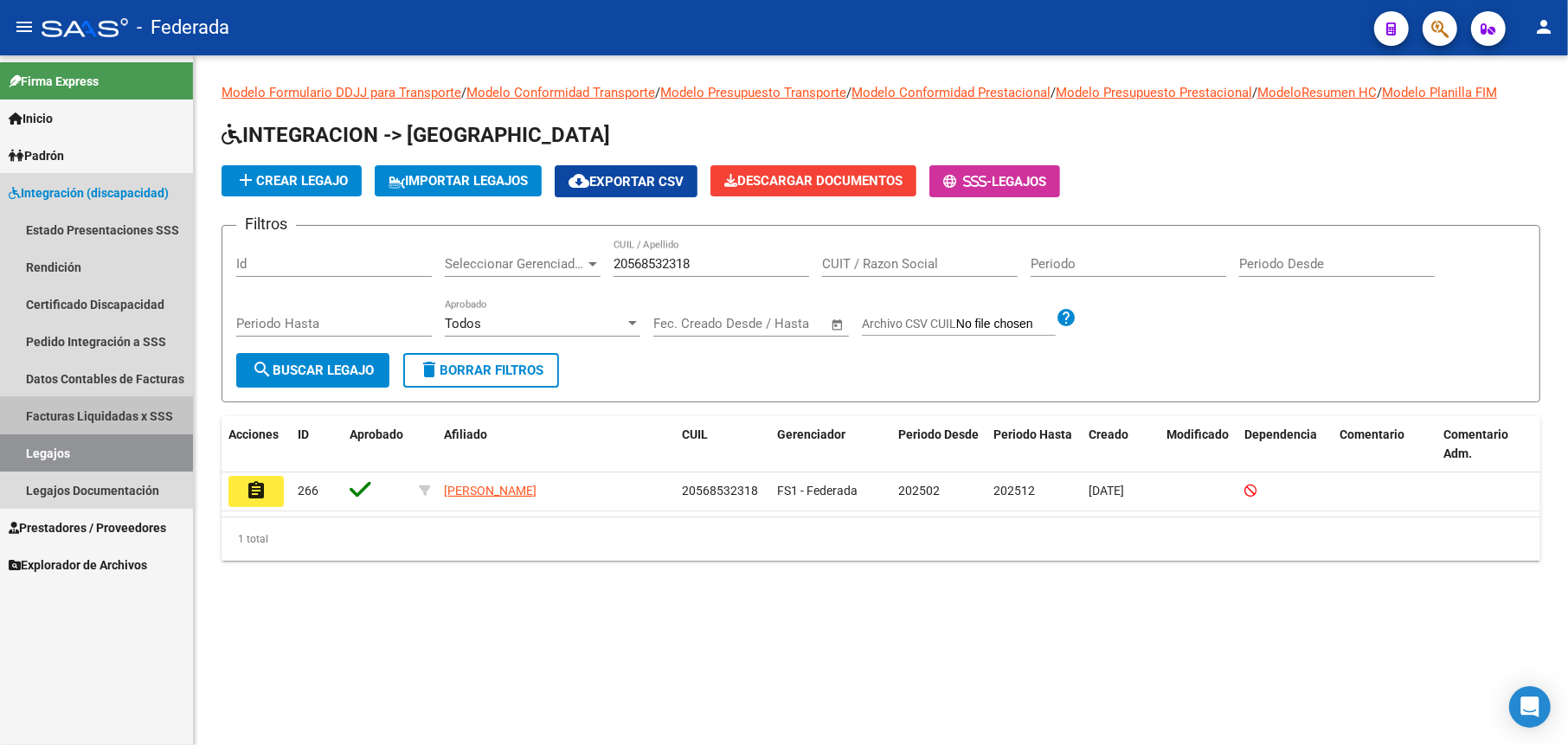
click at [63, 409] on link "Facturas Liquidadas x SSS" at bounding box center [96, 415] width 193 height 37
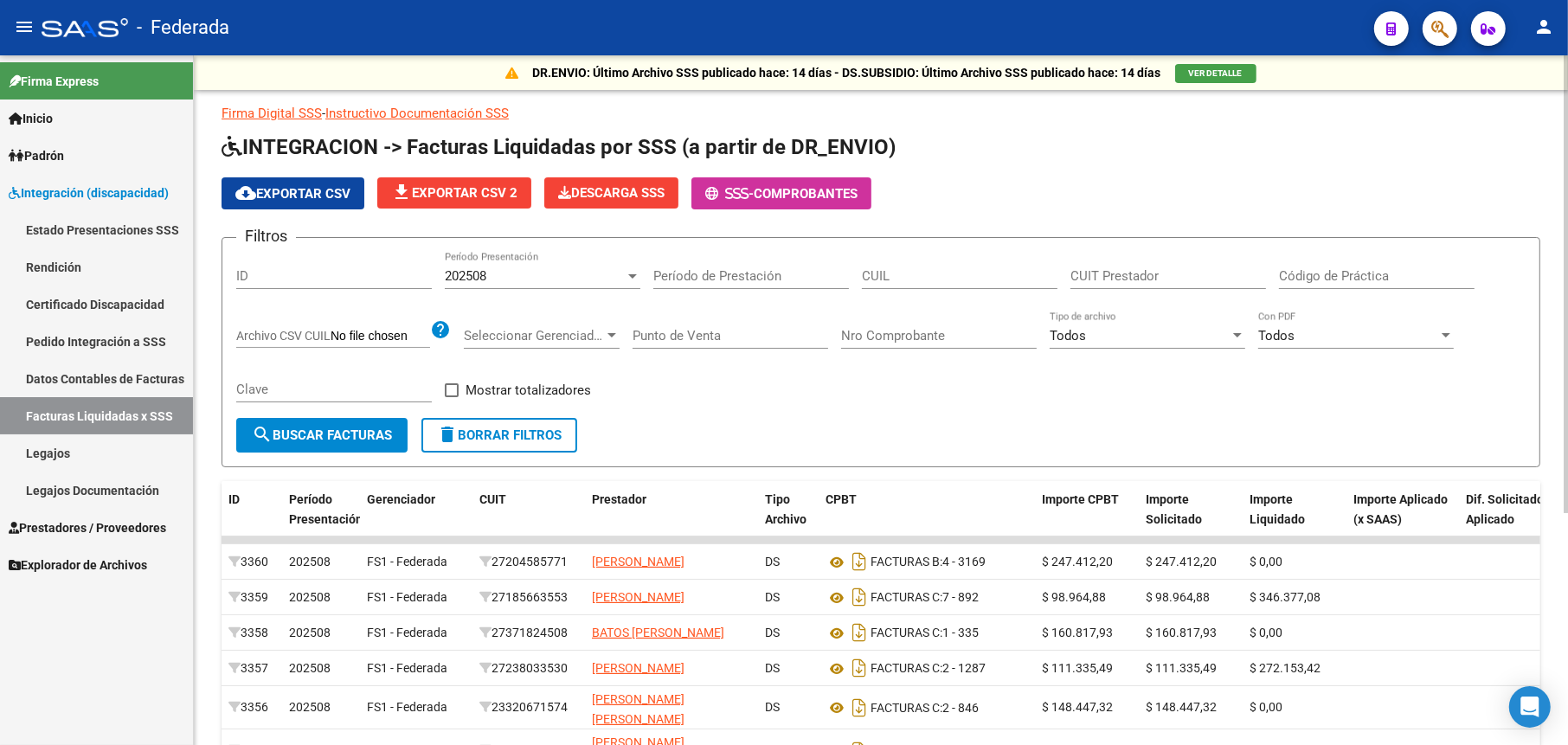
click at [575, 274] on div "202508" at bounding box center [534, 276] width 180 height 15
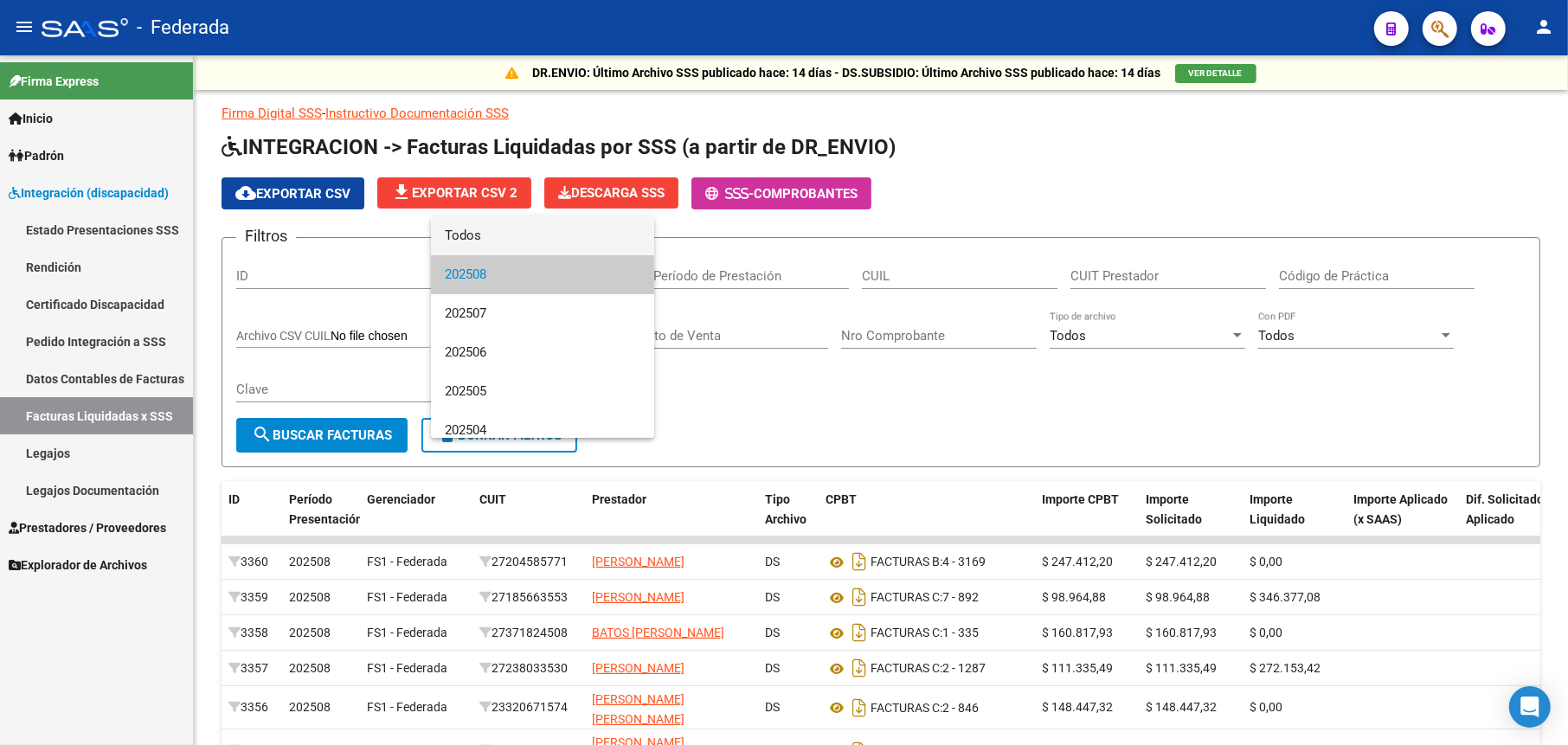
click at [519, 231] on span "Todos" at bounding box center [542, 235] width 196 height 39
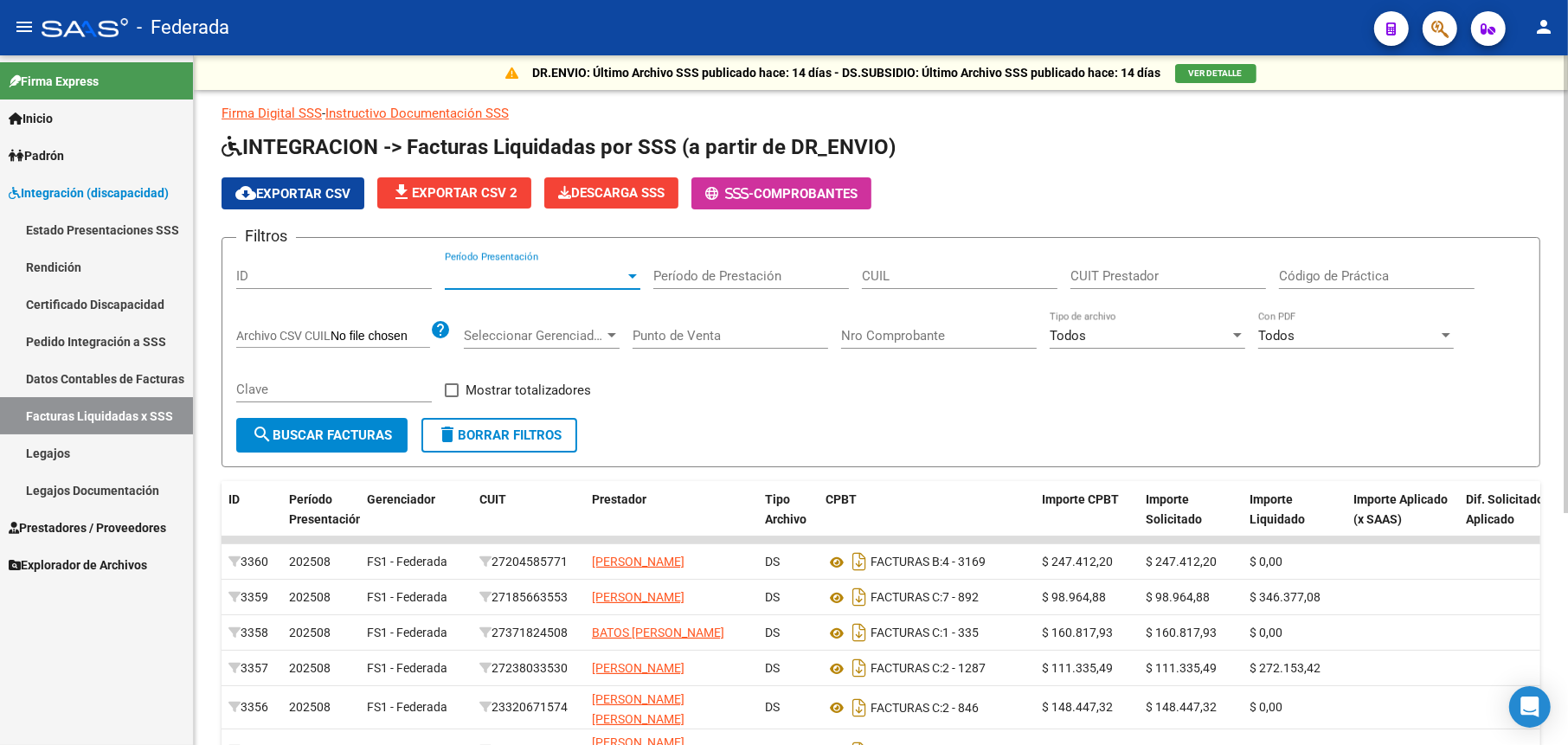
click at [894, 277] on input "CUIL" at bounding box center [959, 276] width 196 height 15
paste input "20-56853231-8"
type input "20-56853231-8"
click at [314, 434] on span "search Buscar Facturas" at bounding box center [322, 435] width 140 height 15
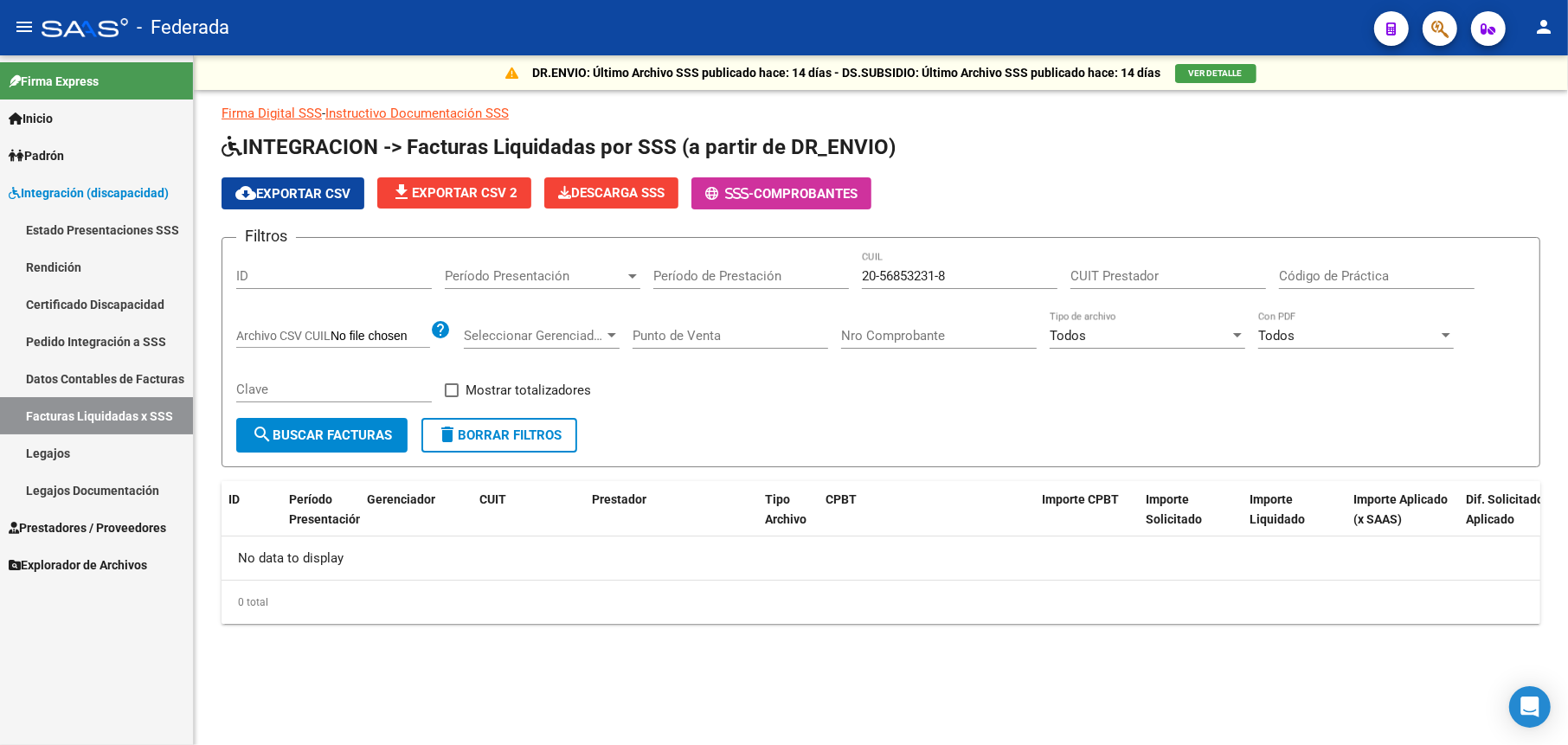
click at [87, 454] on link "Legajos" at bounding box center [96, 452] width 193 height 37
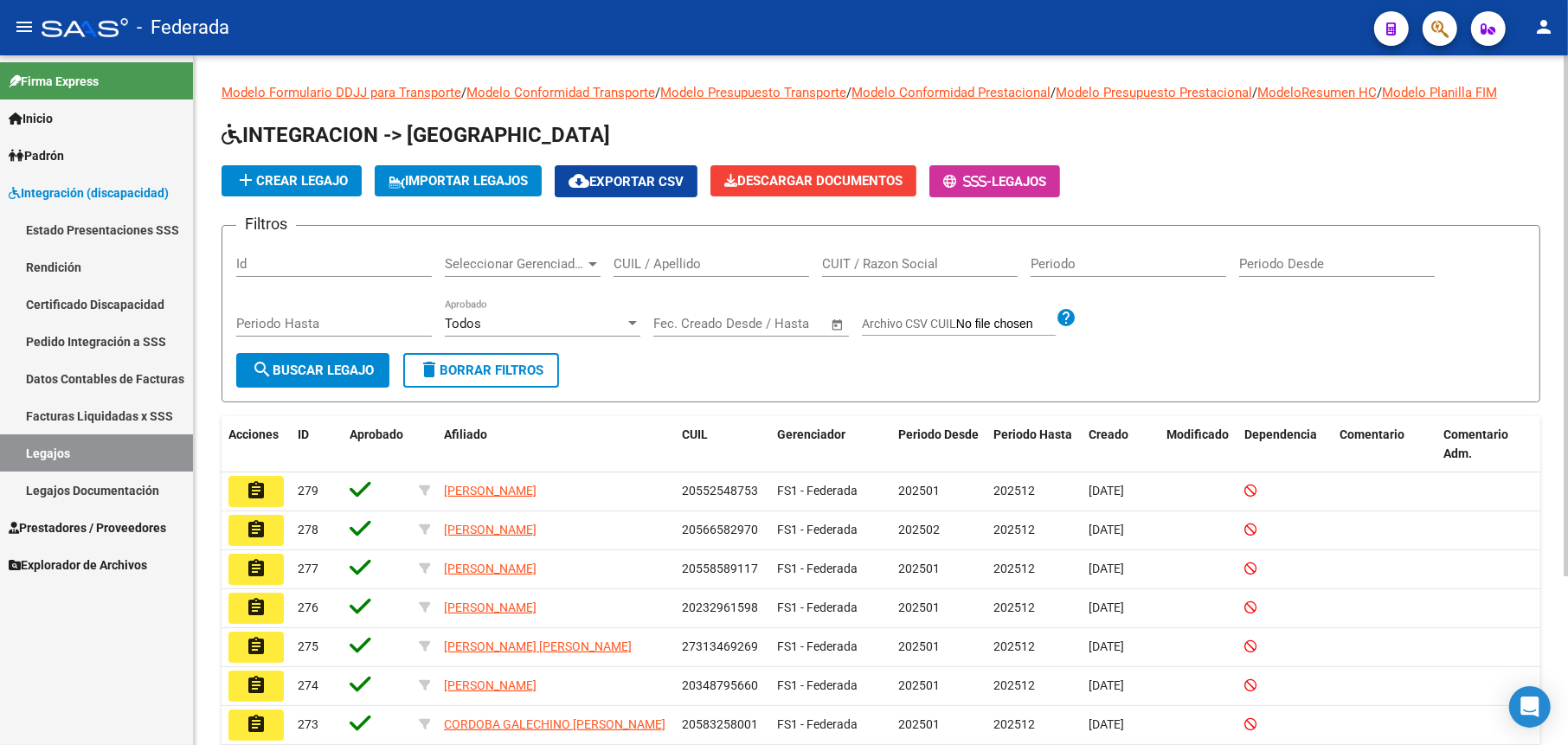
click at [692, 269] on input "CUIL / Apellido" at bounding box center [711, 264] width 196 height 15
paste input "[PERSON_NAME]"
type input "[PERSON_NAME]"
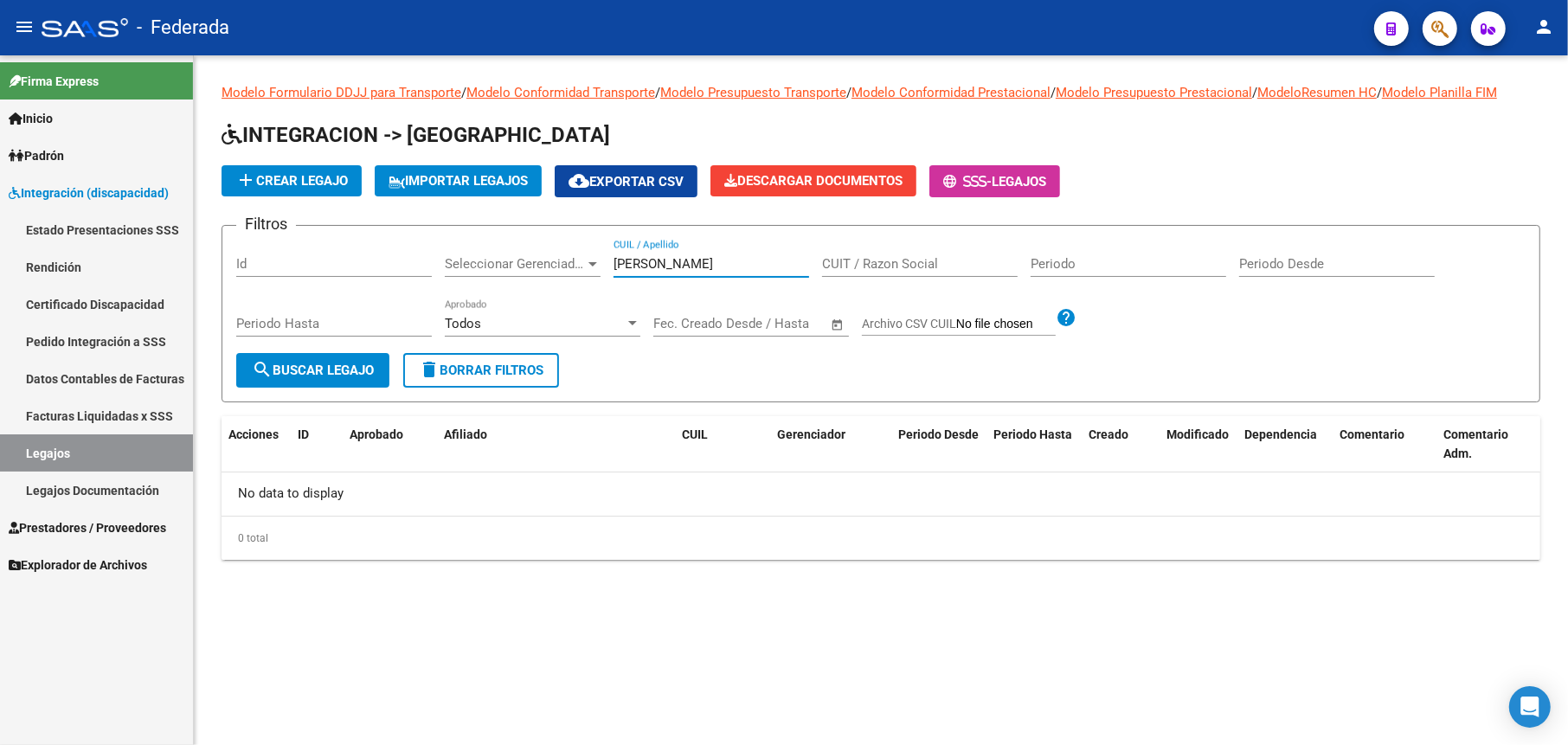
drag, startPoint x: 735, startPoint y: 262, endPoint x: 546, endPoint y: 258, distance: 189.0
click at [546, 258] on div "Filtros Id Seleccionar Gerenciador Seleccionar [PERSON_NAME] / Apellido CUIT / …" at bounding box center [880, 296] width 1289 height 113
paste input "[PERSON_NAME]"
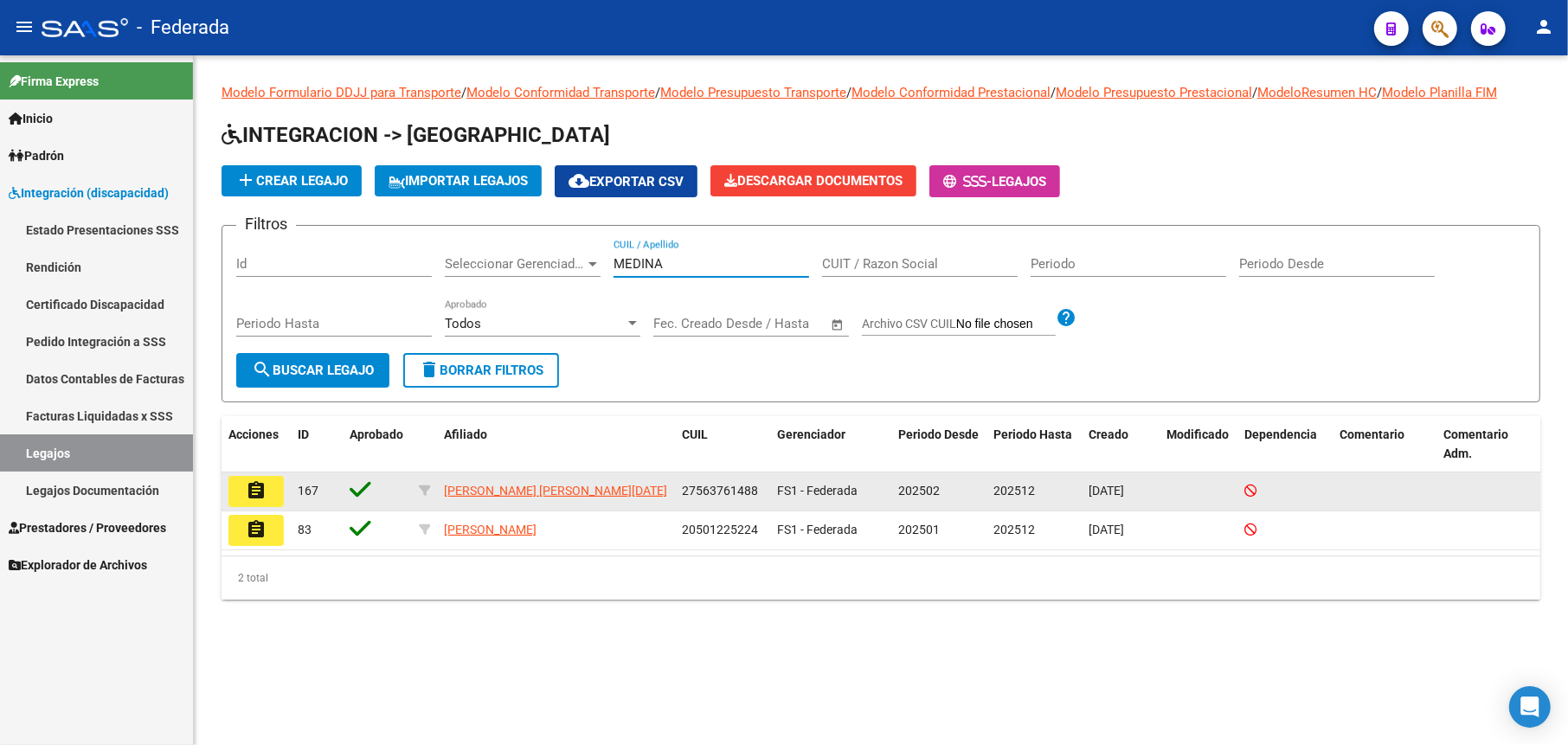
type input "MEDINA"
drag, startPoint x: 759, startPoint y: 489, endPoint x: 677, endPoint y: 476, distance: 83.0
click at [677, 476] on datatable-body-cell "27563761488" at bounding box center [723, 492] width 96 height 38
copy span "27563761488"
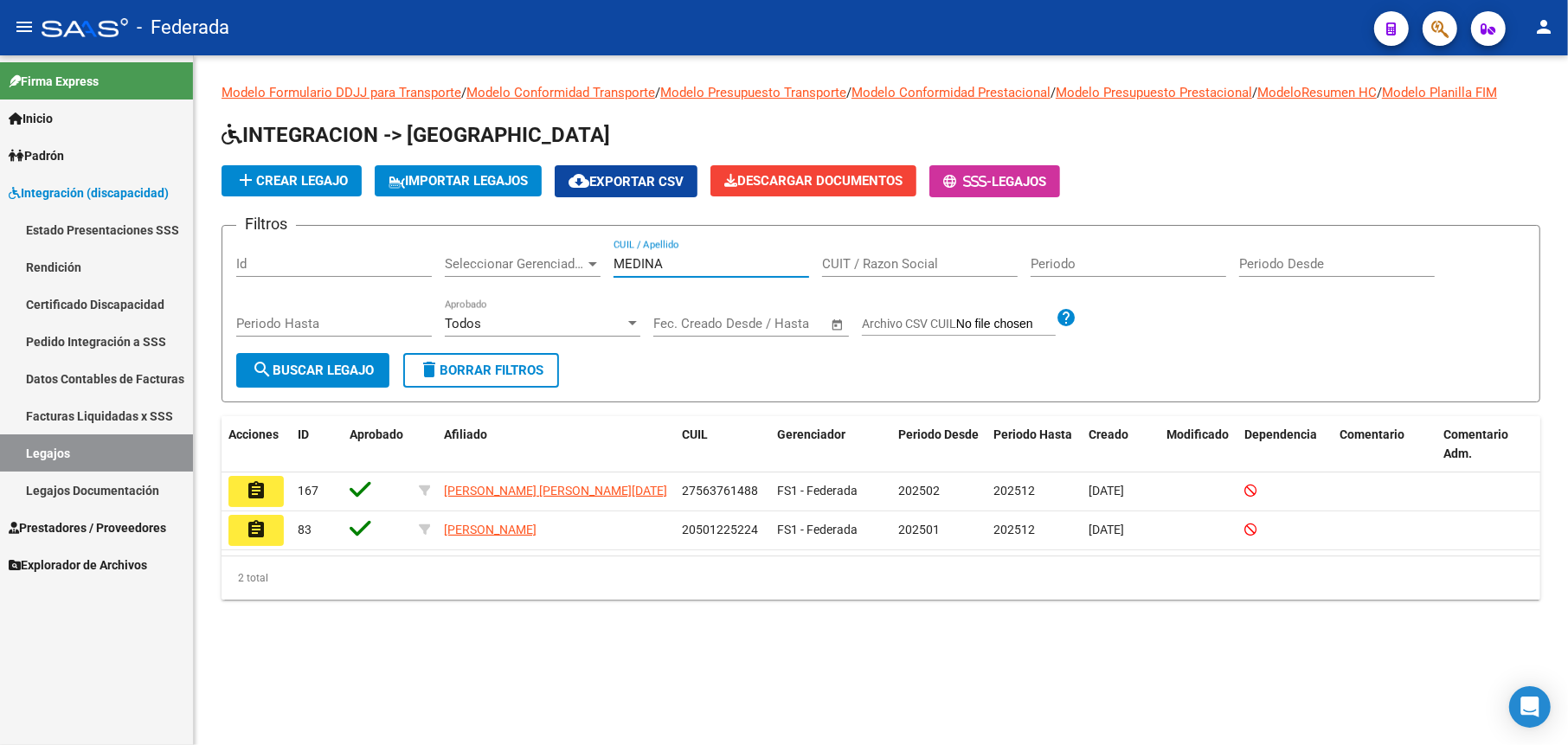
drag, startPoint x: 678, startPoint y: 265, endPoint x: 514, endPoint y: 276, distance: 164.4
click at [514, 276] on div "Filtros Id Seleccionar Gerenciador Seleccionar Gerenciador [PERSON_NAME] CUIL /…" at bounding box center [880, 296] width 1289 height 113
click at [875, 265] on input "CUIT / Razon Social" at bounding box center [919, 264] width 196 height 15
paste input "27563761488"
type input "27563761488"
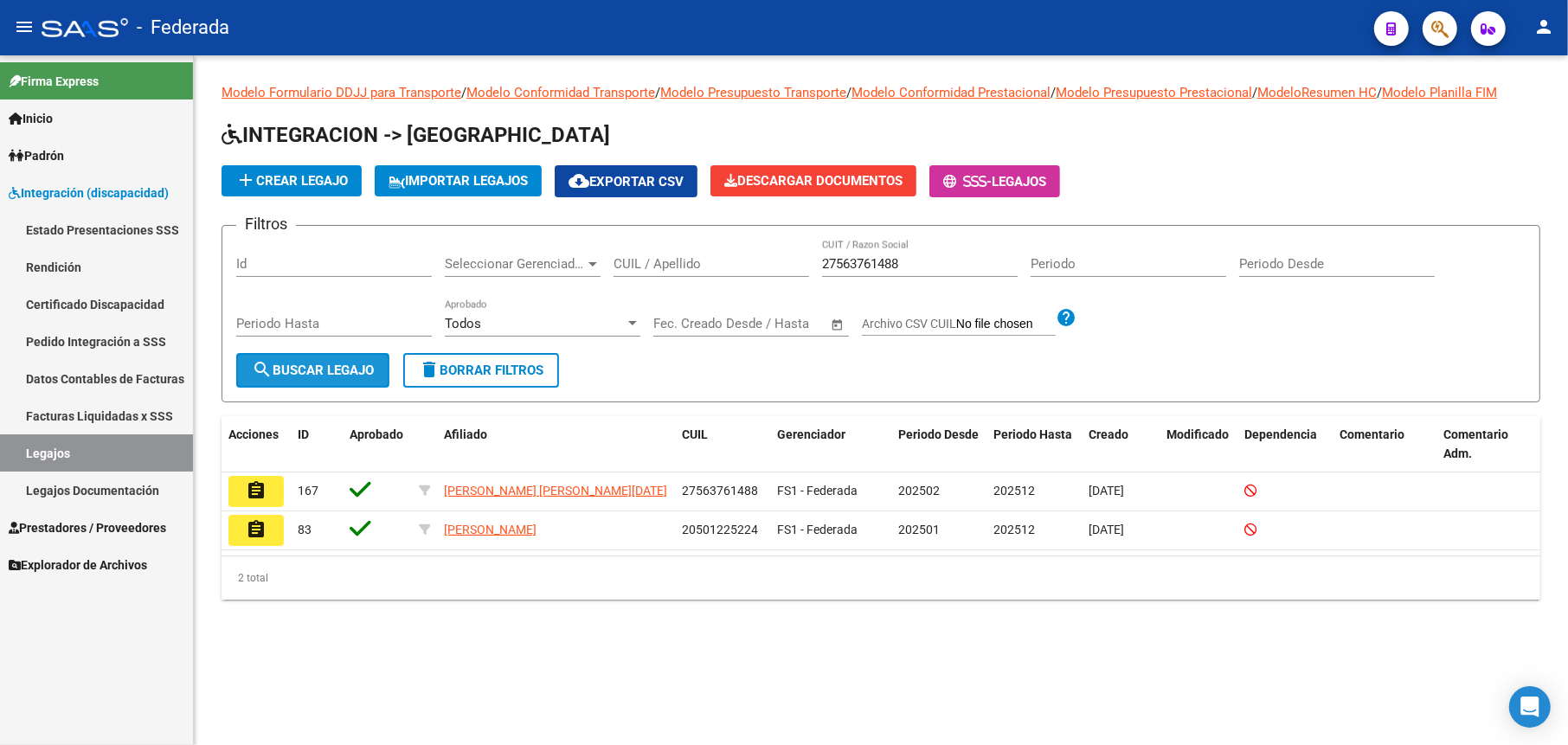
click at [298, 364] on span "search Buscar Legajo" at bounding box center [312, 370] width 122 height 15
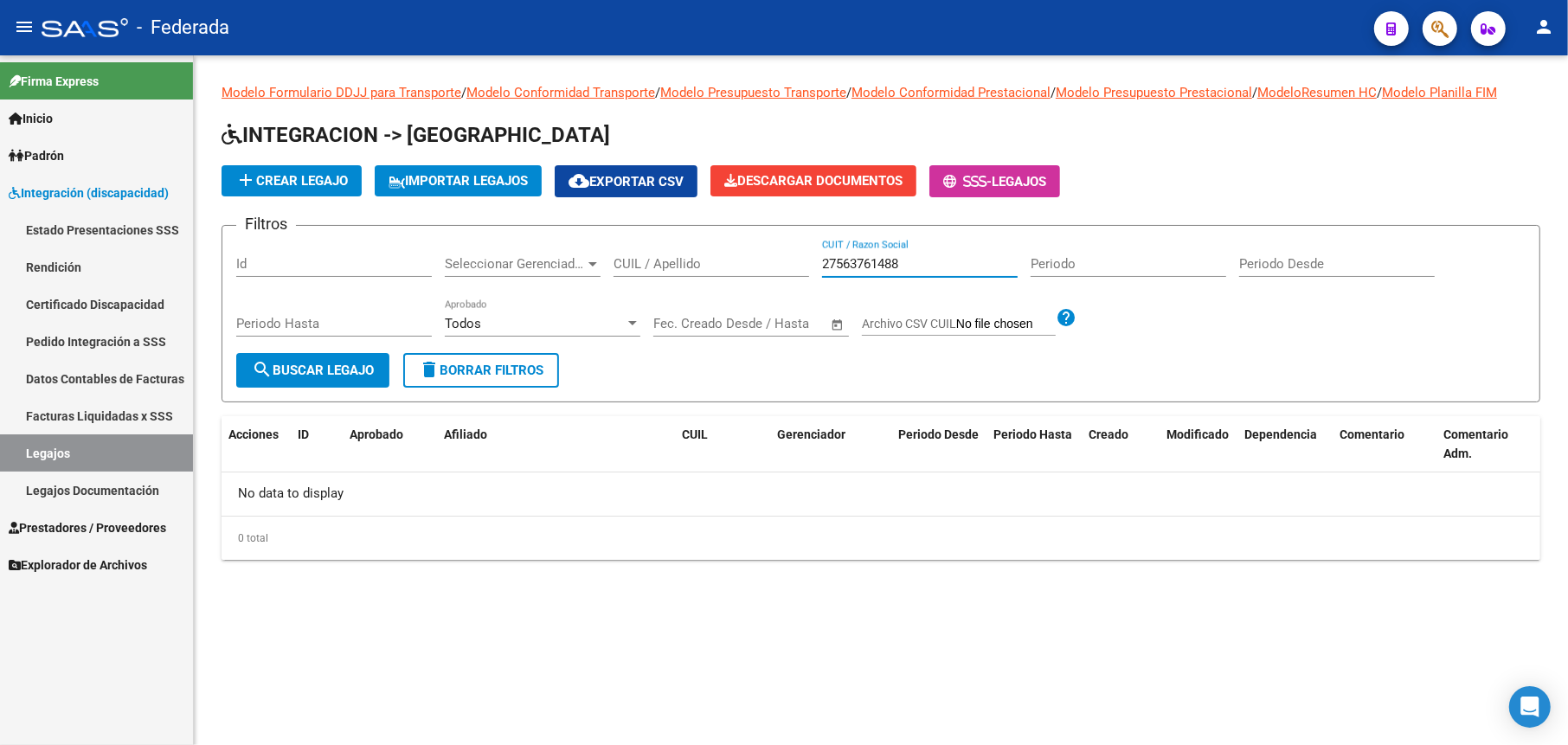
drag, startPoint x: 903, startPoint y: 262, endPoint x: 799, endPoint y: 260, distance: 104.0
click at [799, 260] on div "Filtros Id Seleccionar Gerenciador Seleccionar Gerenciador CUIL / Apellido 2756…" at bounding box center [880, 296] width 1289 height 113
click at [709, 261] on input "CUIL / Apellido" at bounding box center [711, 264] width 196 height 15
paste input "27563761488"
type input "27563761488"
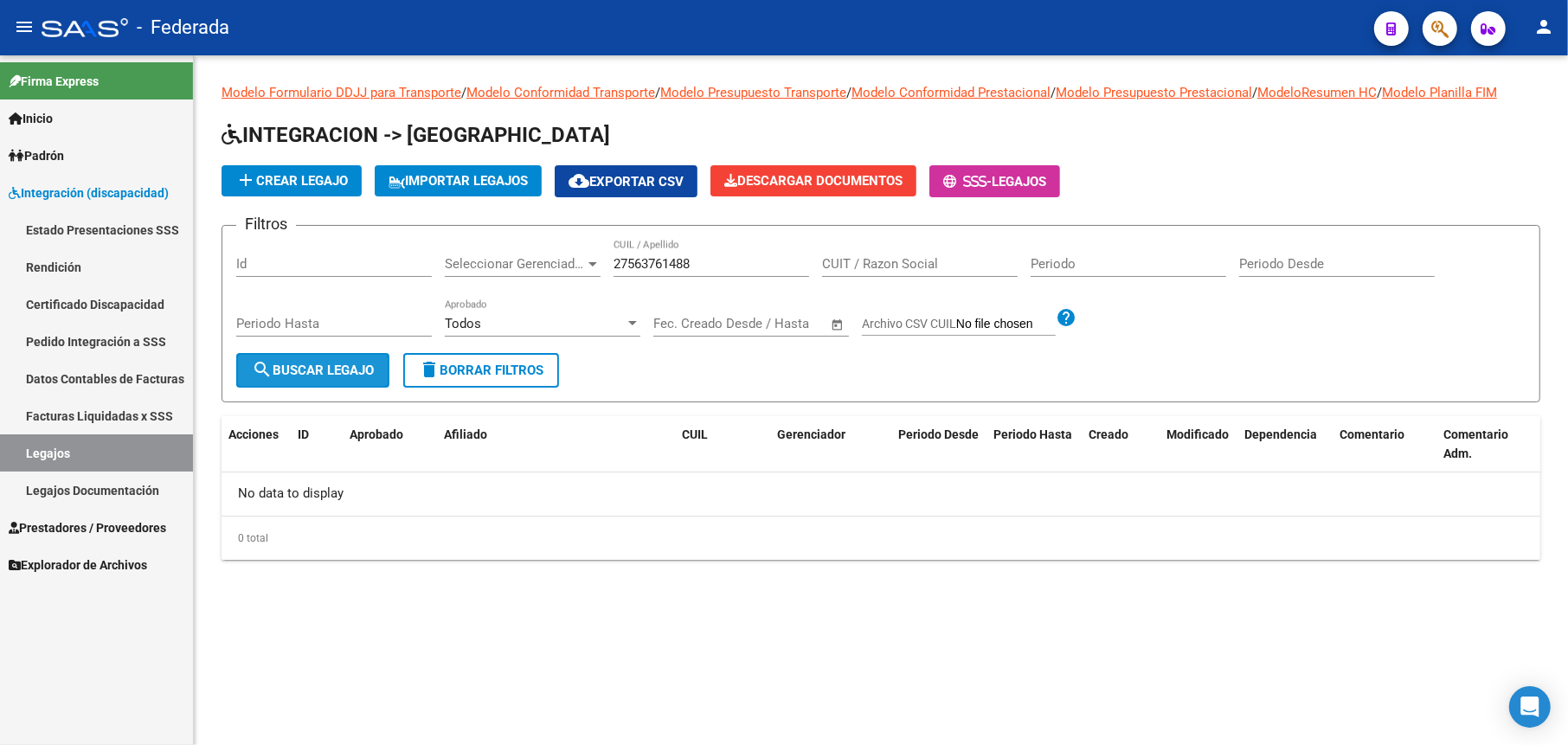
click at [303, 382] on button "search Buscar Legajo" at bounding box center [313, 370] width 153 height 35
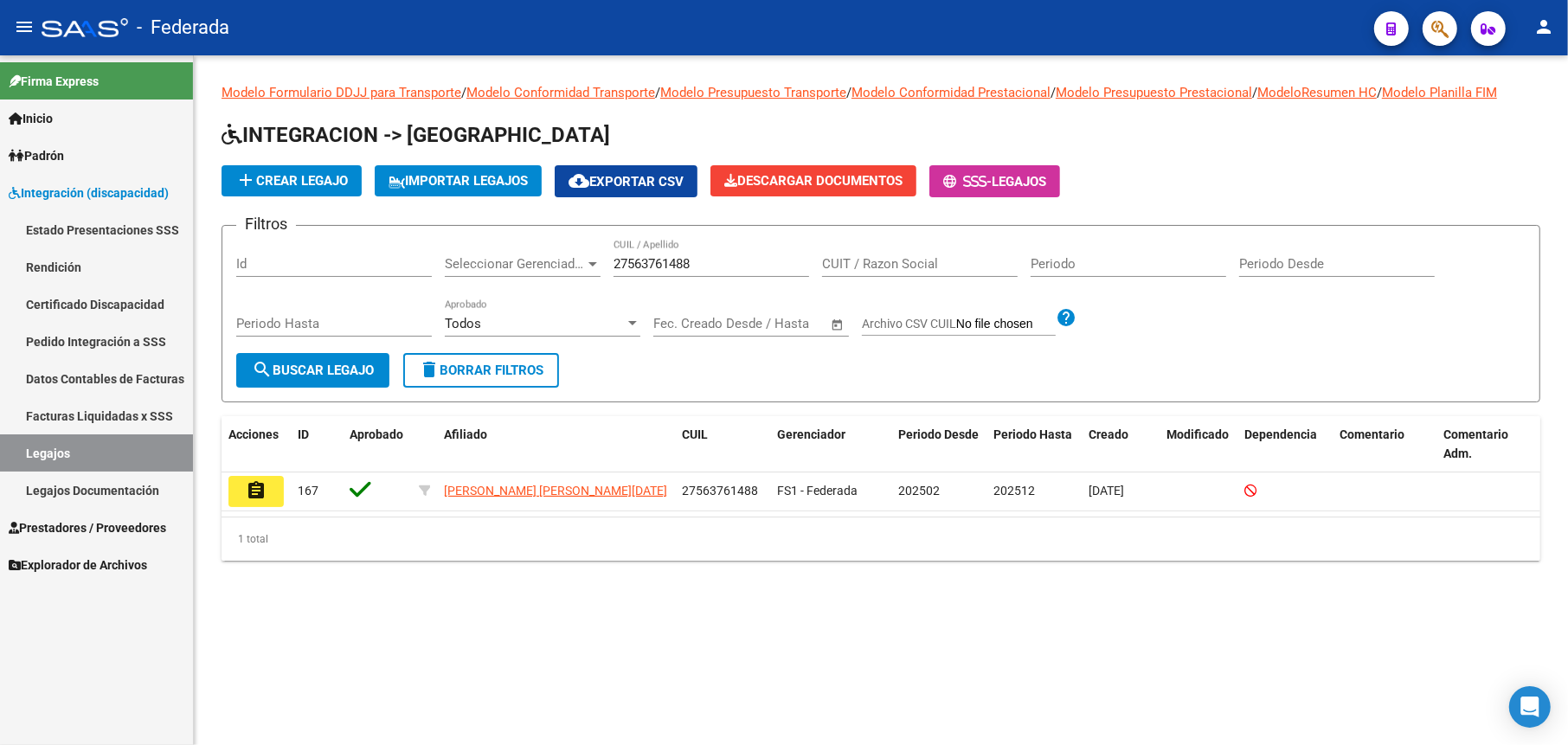
click at [122, 415] on link "Facturas Liquidadas x SSS" at bounding box center [96, 415] width 193 height 37
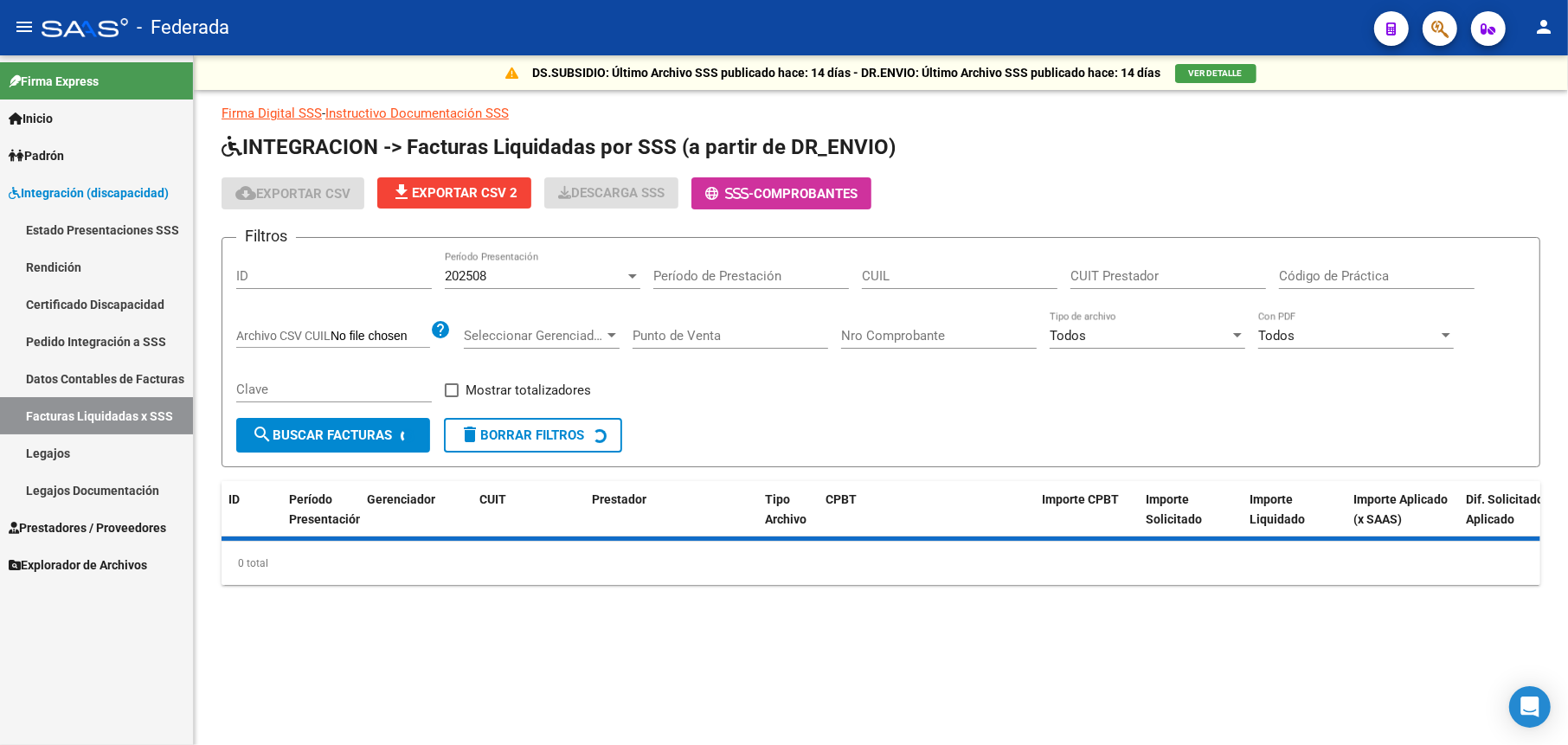
click at [536, 277] on div "202508" at bounding box center [534, 276] width 180 height 15
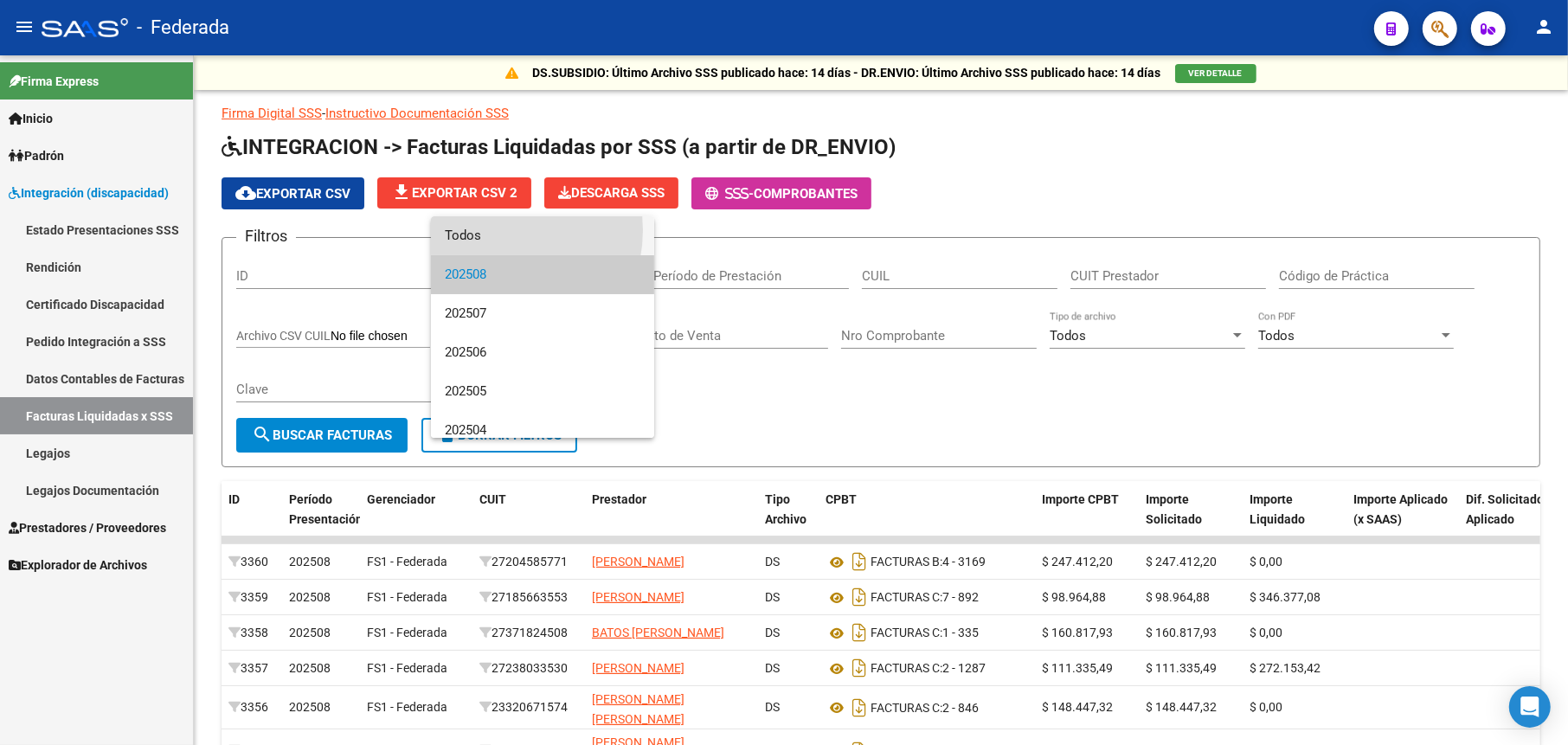
click at [491, 230] on span "Todos" at bounding box center [542, 235] width 196 height 39
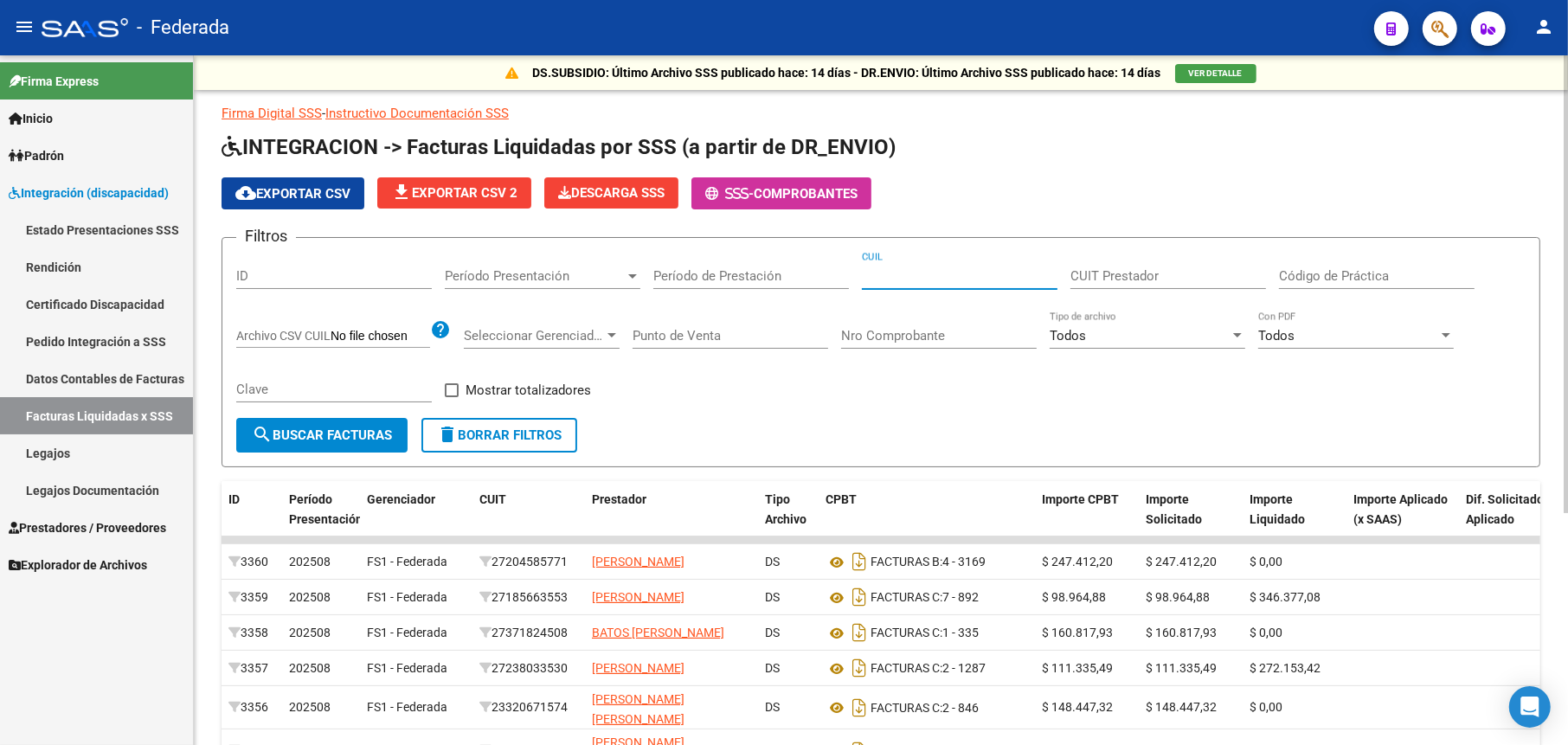
click at [965, 274] on input "CUIL" at bounding box center [959, 276] width 196 height 15
paste input "27-56376148-8"
type input "27-56376148-8"
click at [340, 423] on button "search Buscar Facturas" at bounding box center [322, 435] width 171 height 35
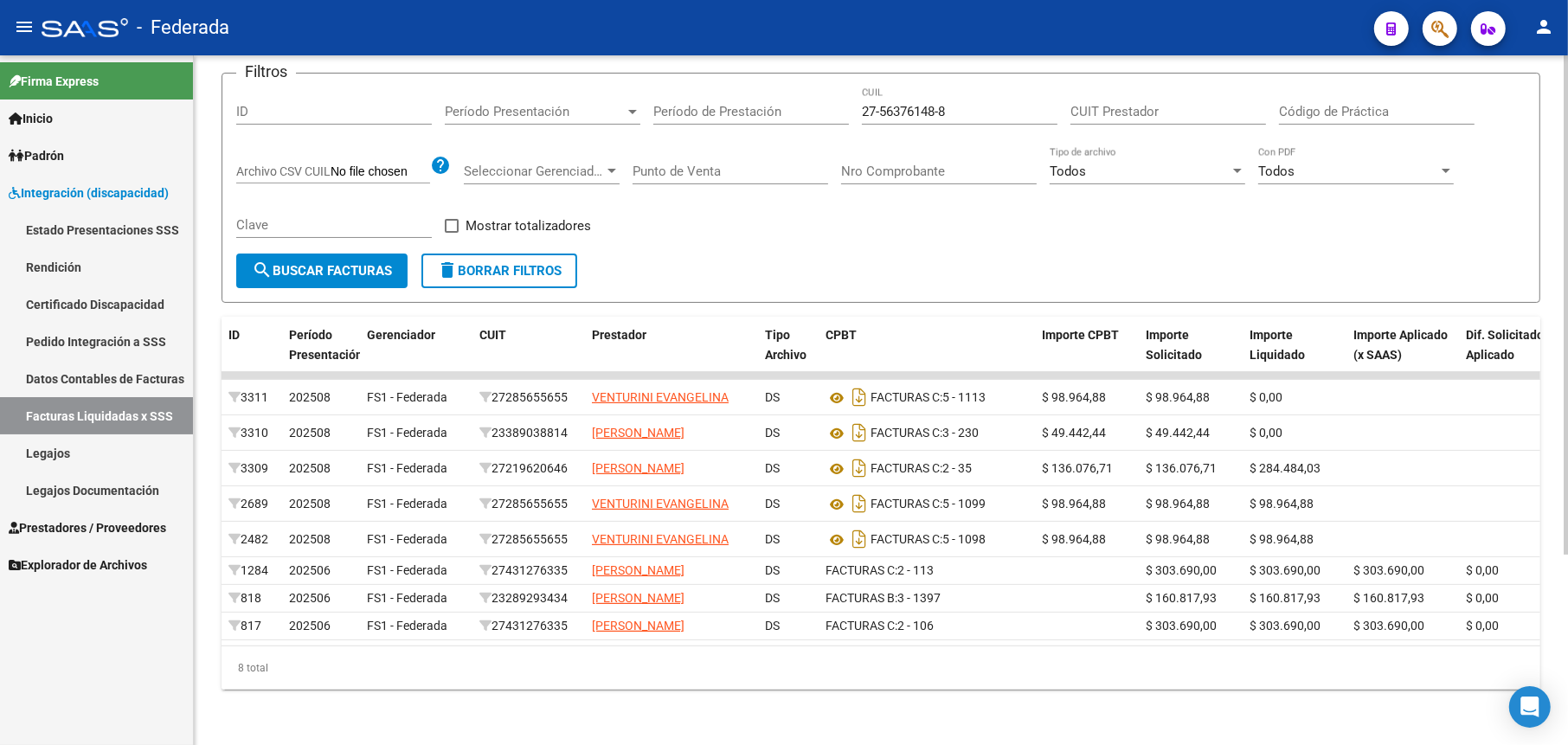
scroll to position [260, 0]
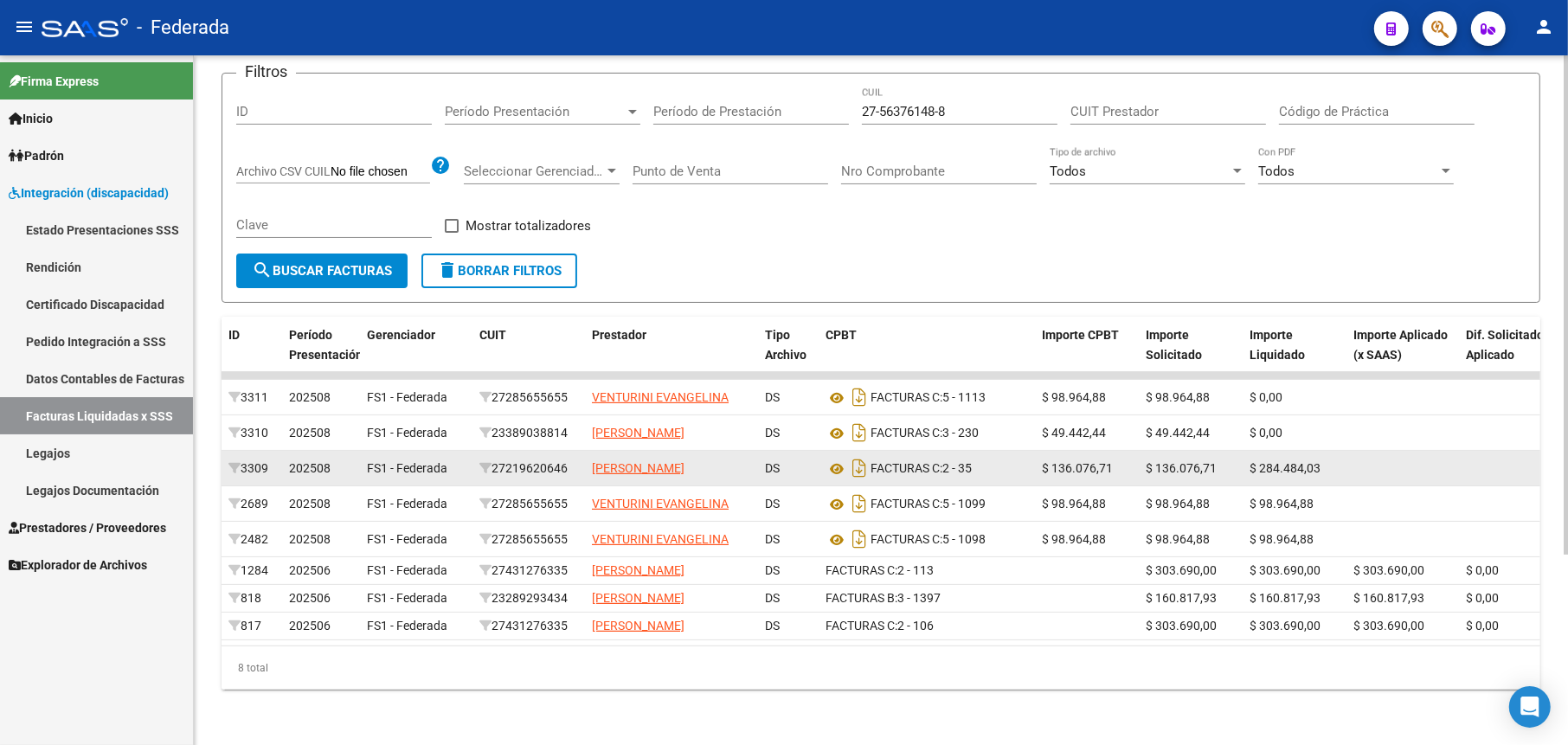
drag, startPoint x: 575, startPoint y: 391, endPoint x: 498, endPoint y: 377, distance: 78.3
click at [498, 451] on datatable-body-cell "27219620646" at bounding box center [529, 468] width 113 height 35
copy div "27219620646"
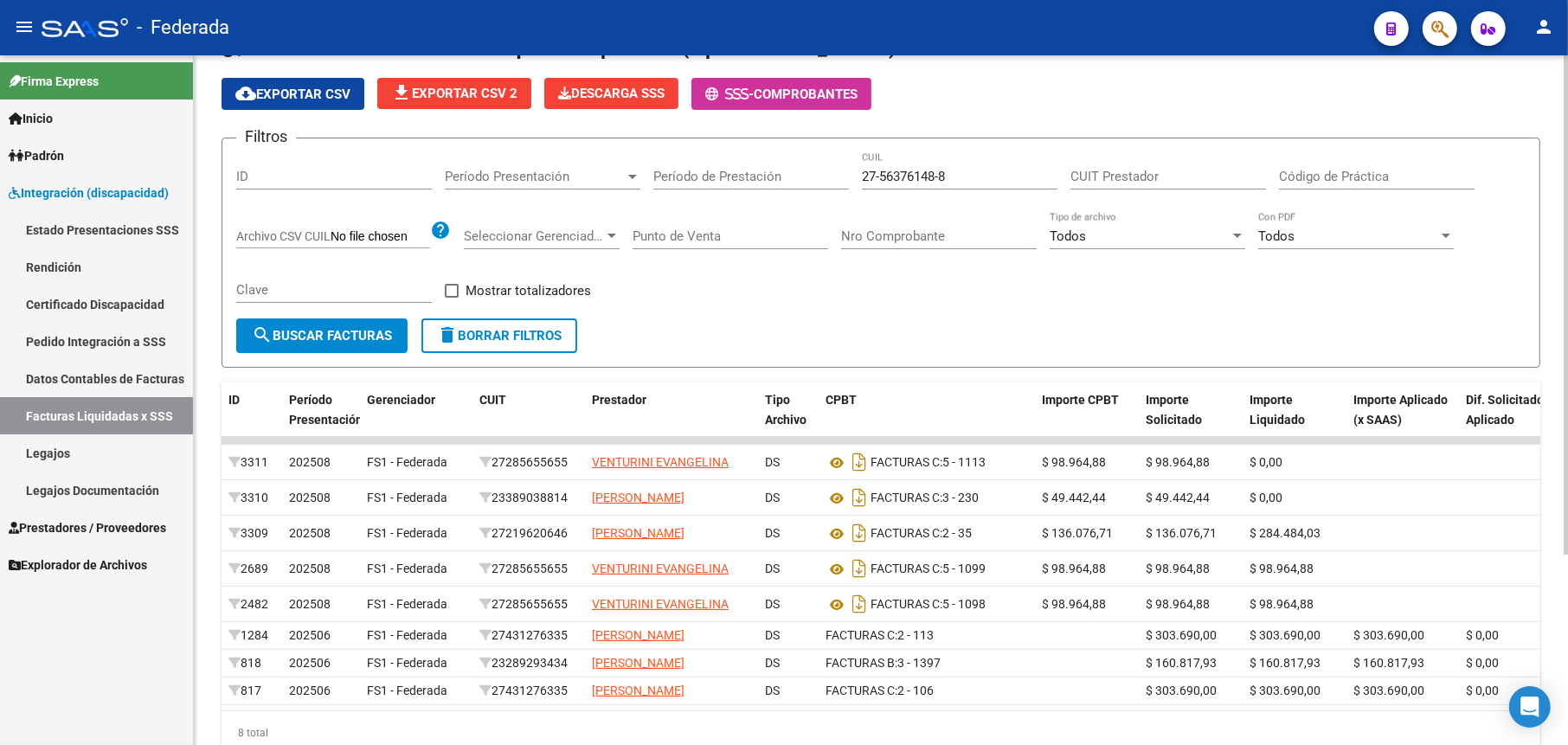
scroll to position [0, 0]
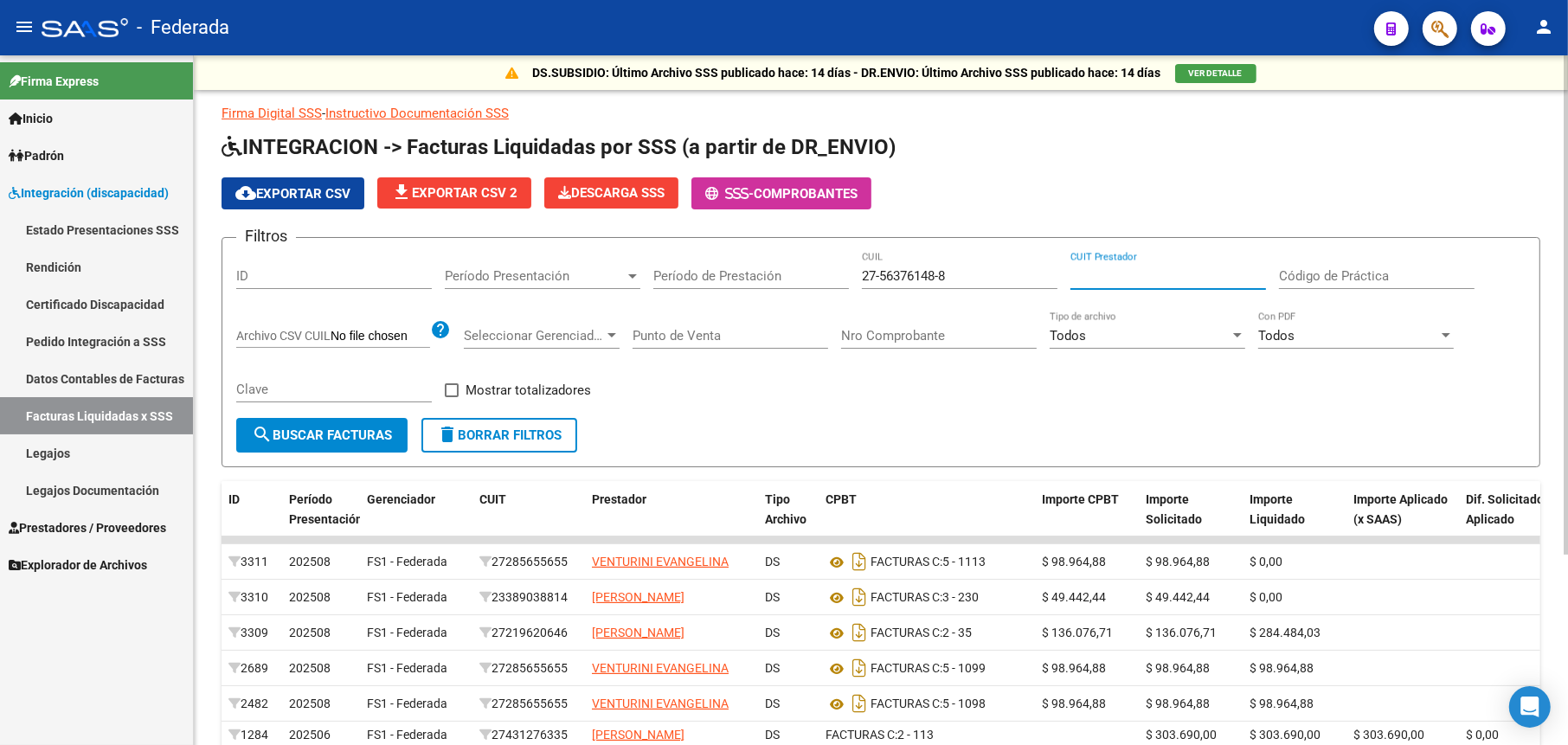
click at [1089, 272] on input "CUIT Prestador" at bounding box center [1168, 276] width 196 height 15
paste input "27-21962064-6"
type input "27-21962064-6"
click at [375, 433] on span "search Buscar Facturas" at bounding box center [322, 435] width 140 height 15
